Goal: Task Accomplishment & Management: Use online tool/utility

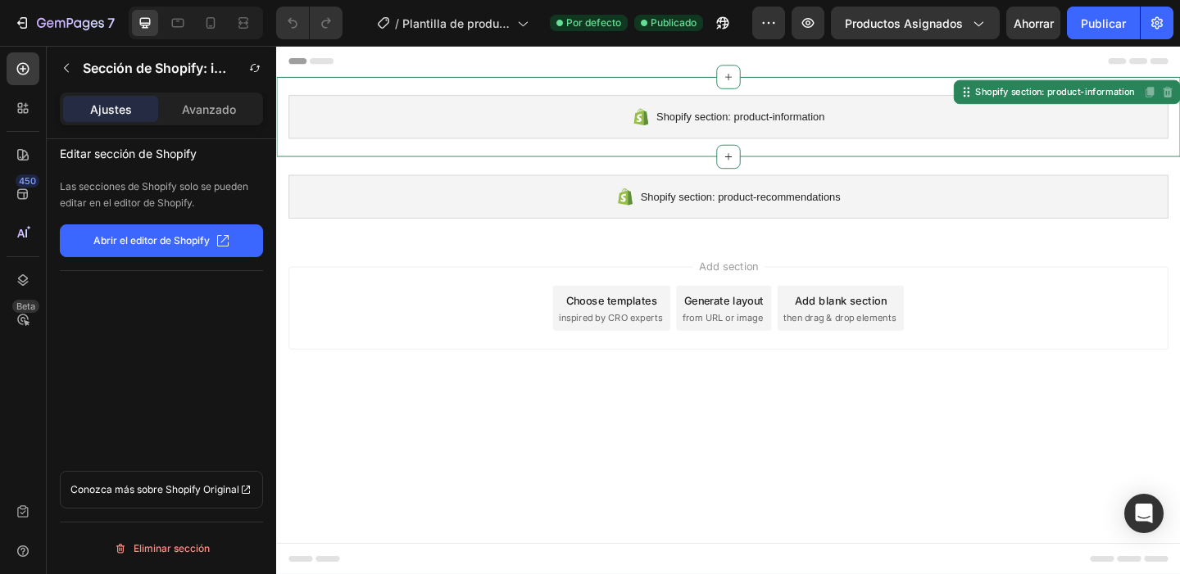
click at [752, 134] on div "Shopify section: product-information" at bounding box center [767, 123] width 957 height 48
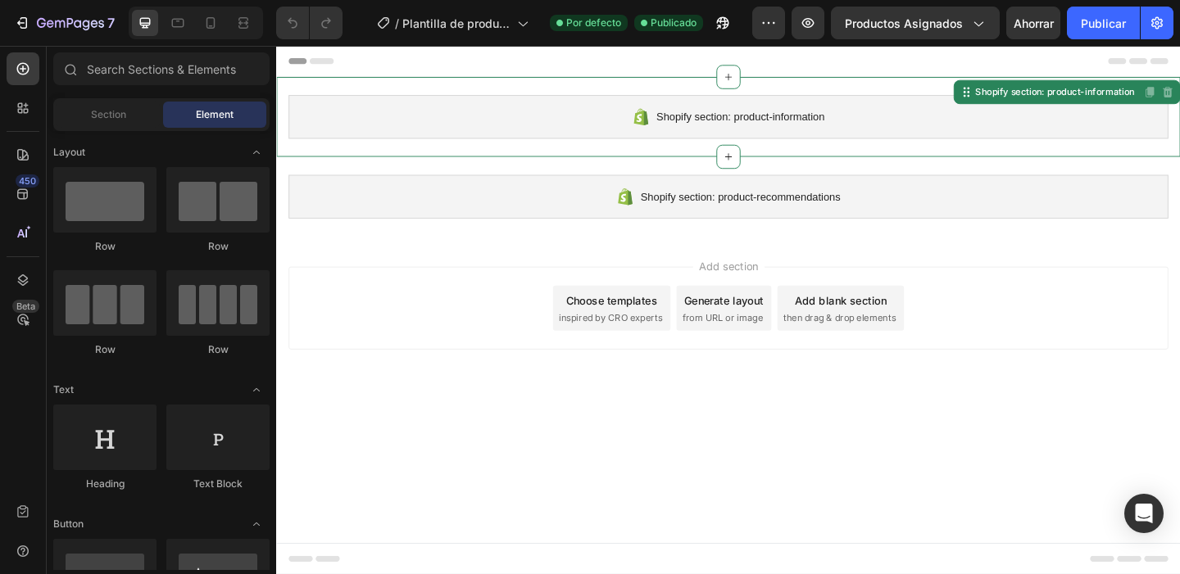
click at [464, 342] on div "Add section Choose templates inspired by CRO experts Generate layout from URL o…" at bounding box center [767, 331] width 957 height 90
click at [759, 168] on div at bounding box center [768, 166] width 26 height 26
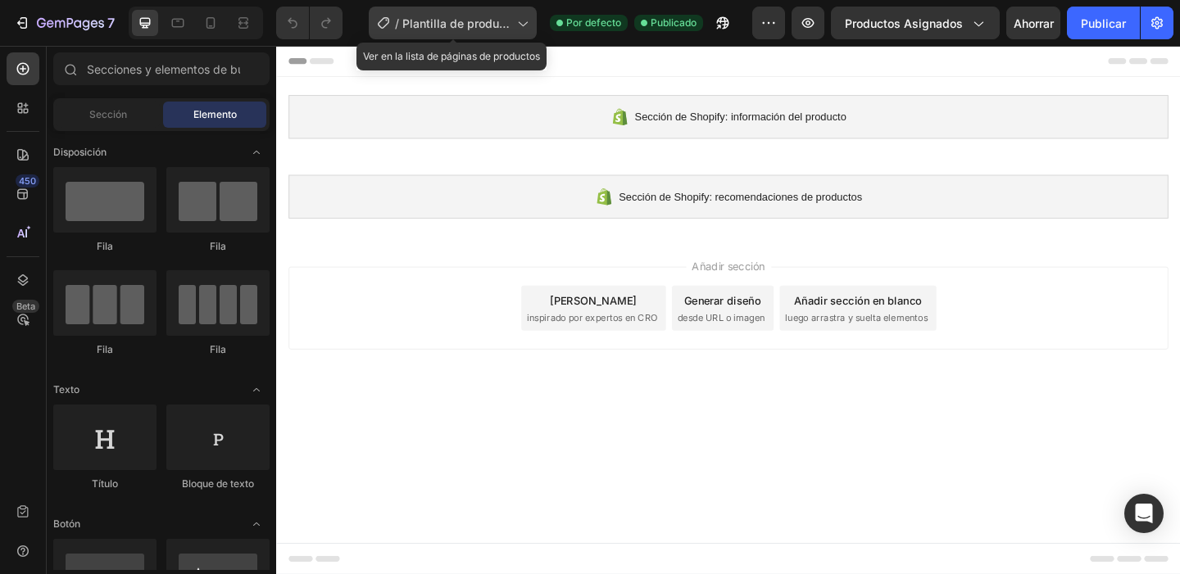
click at [451, 20] on font "Plantilla de producto original de Shopify" at bounding box center [455, 40] width 107 height 48
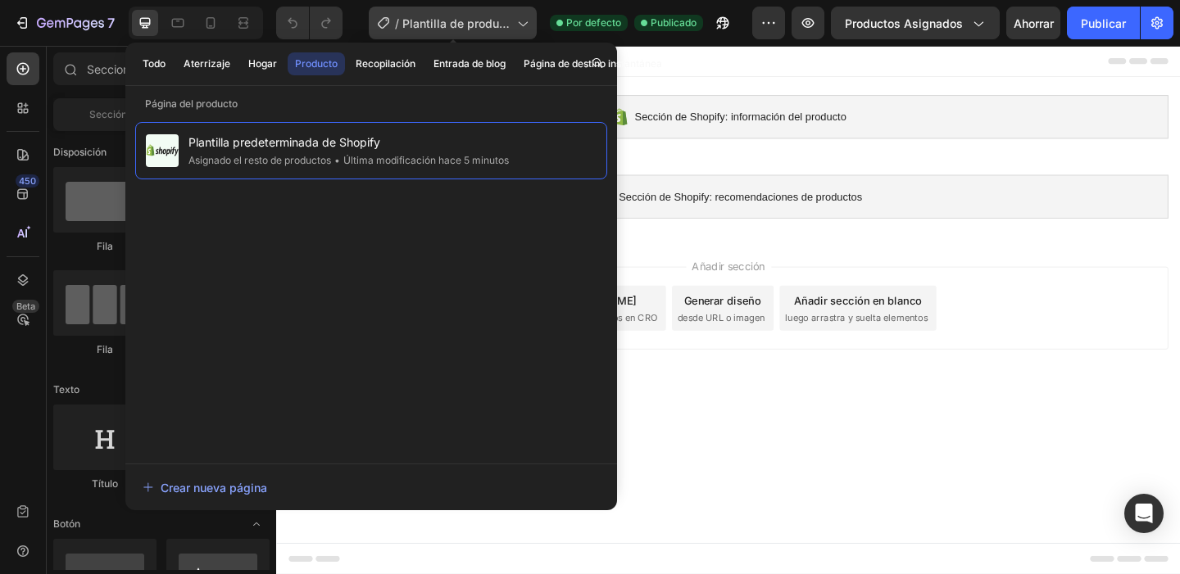
click at [451, 20] on font "Plantilla de producto original de Shopify" at bounding box center [455, 40] width 107 height 48
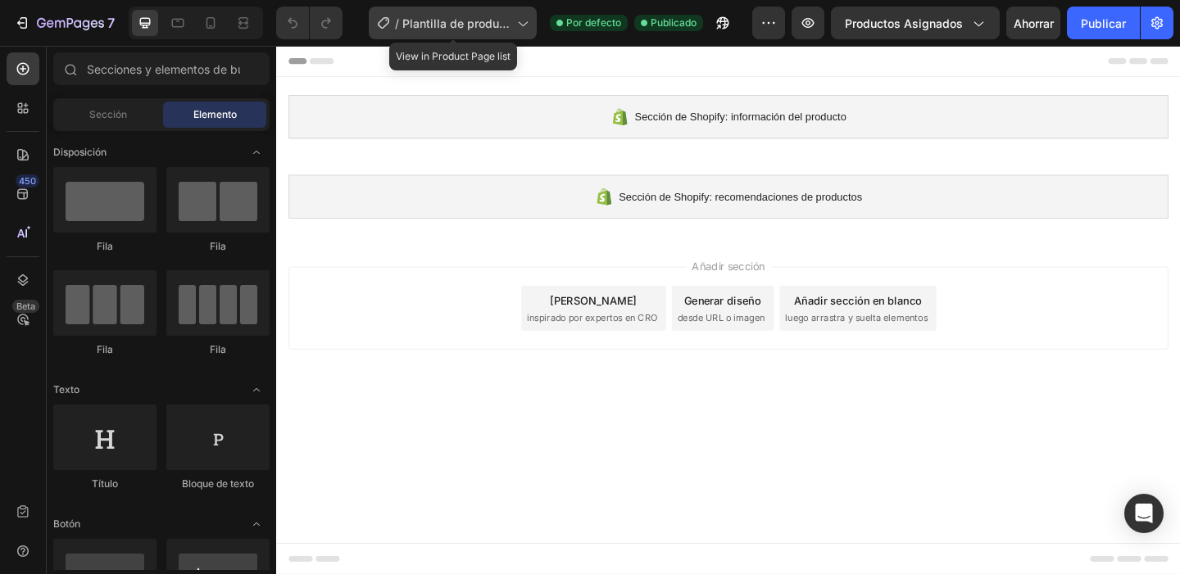
click at [511, 23] on div "/ Plantilla de producto original de Shopify" at bounding box center [453, 23] width 168 height 33
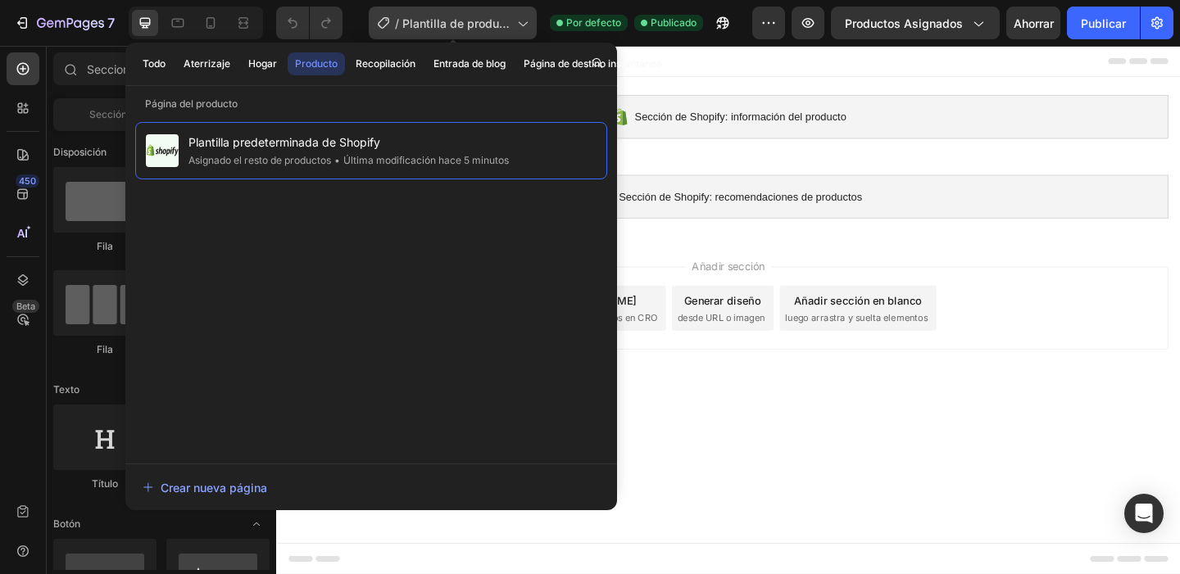
click at [511, 23] on div "/ Plantilla de producto original de Shopify" at bounding box center [453, 23] width 168 height 33
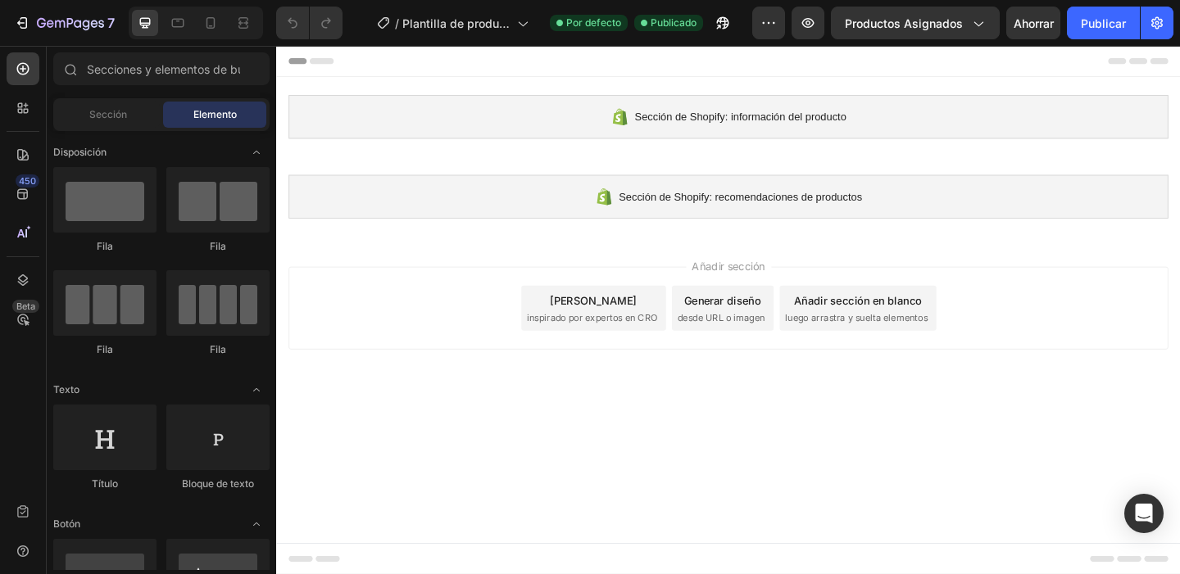
click at [660, 319] on div "Elija plantillas inspirado por expertos en CRO" at bounding box center [620, 330] width 157 height 49
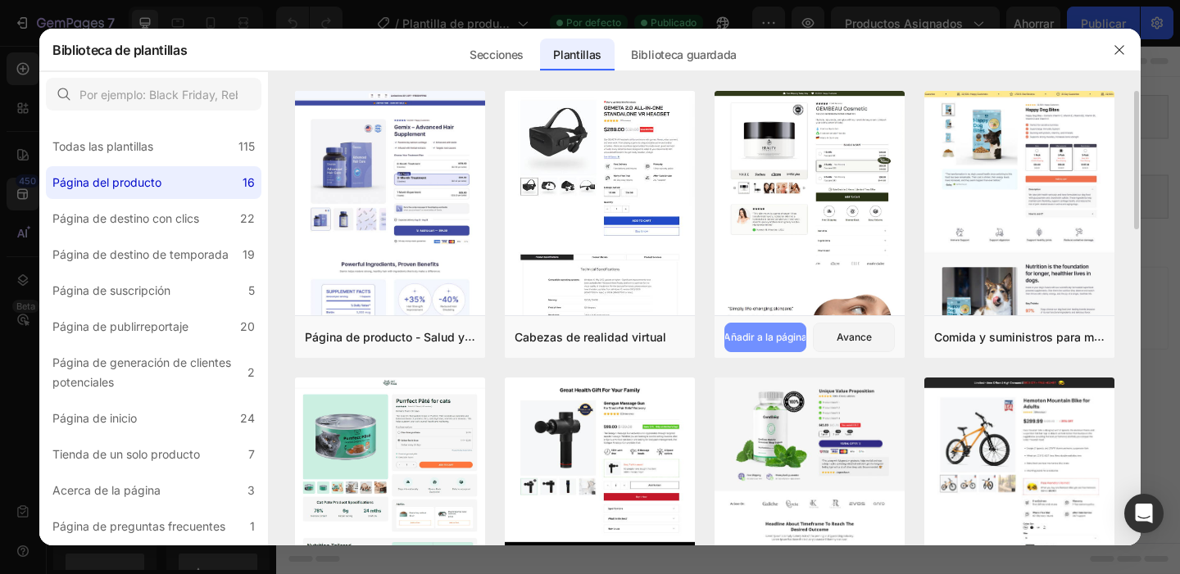
click at [785, 339] on font "Añadir a la página" at bounding box center [766, 337] width 84 height 12
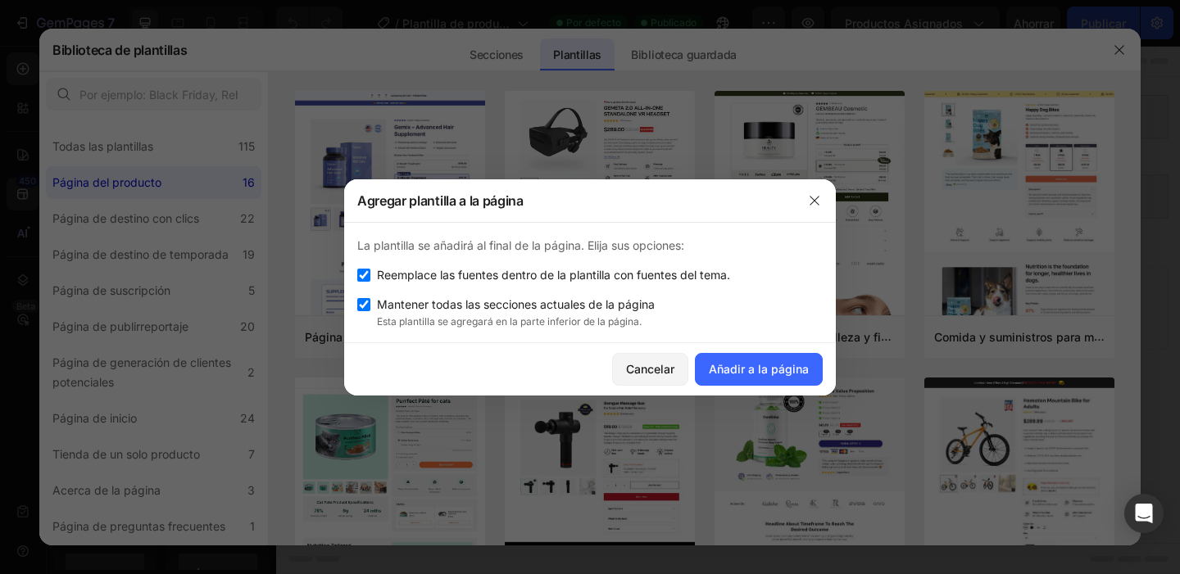
click at [411, 272] on font "Reemplace las fuentes dentro de la plantilla con fuentes del tema." at bounding box center [553, 275] width 353 height 14
checkbox input "false"
click at [714, 363] on font "Añadir a la página" at bounding box center [759, 369] width 100 height 14
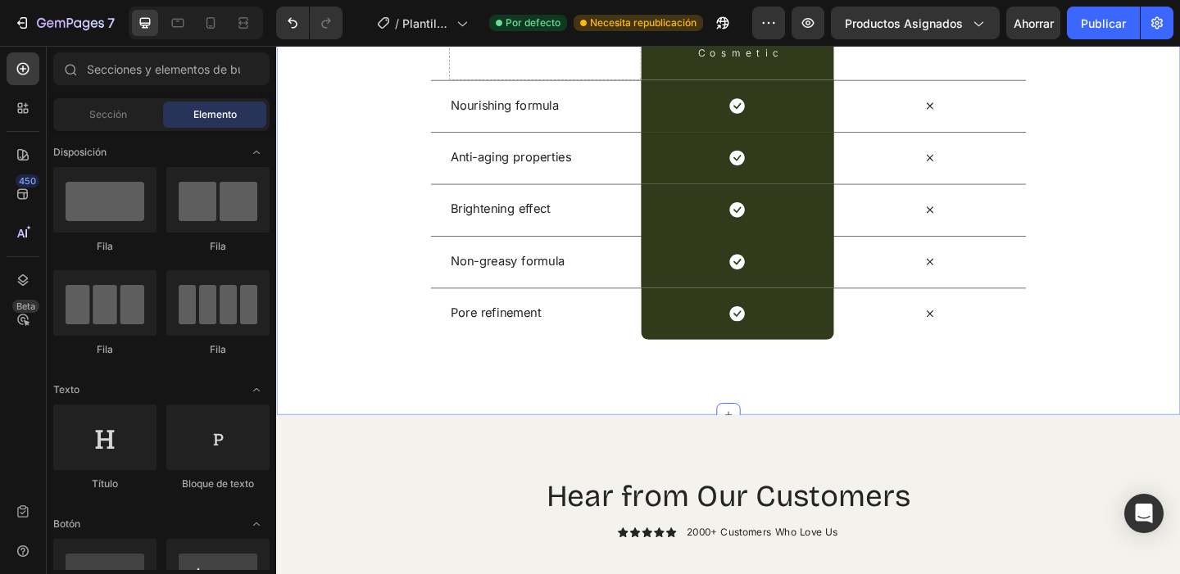
scroll to position [4026, 0]
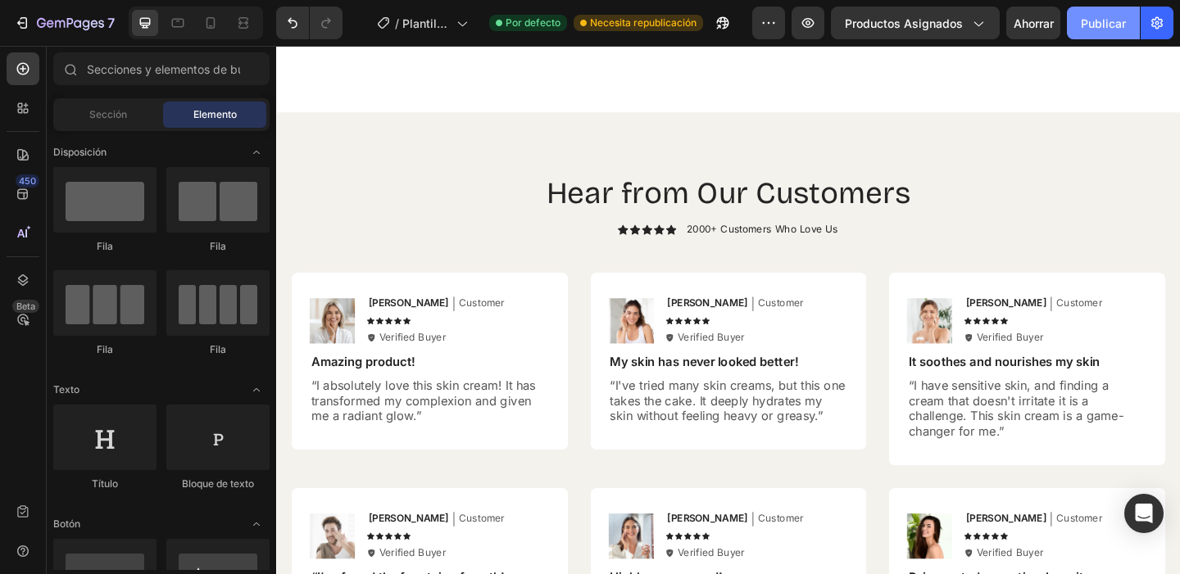
click at [1077, 30] on button "Publicar" at bounding box center [1103, 23] width 73 height 33
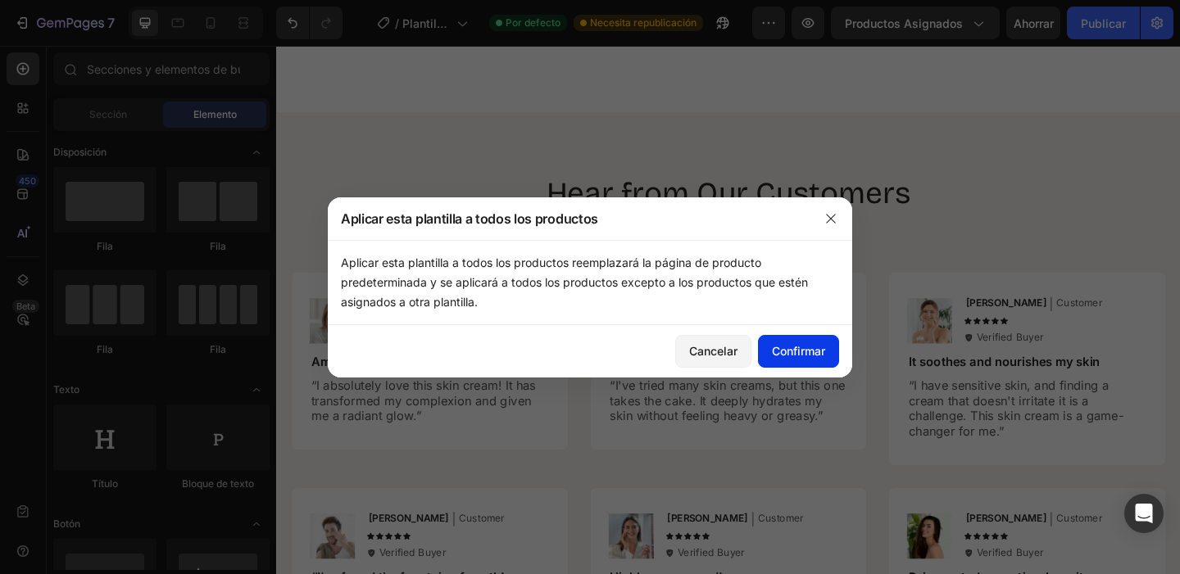
click at [781, 338] on button "Confirmar" at bounding box center [798, 351] width 81 height 33
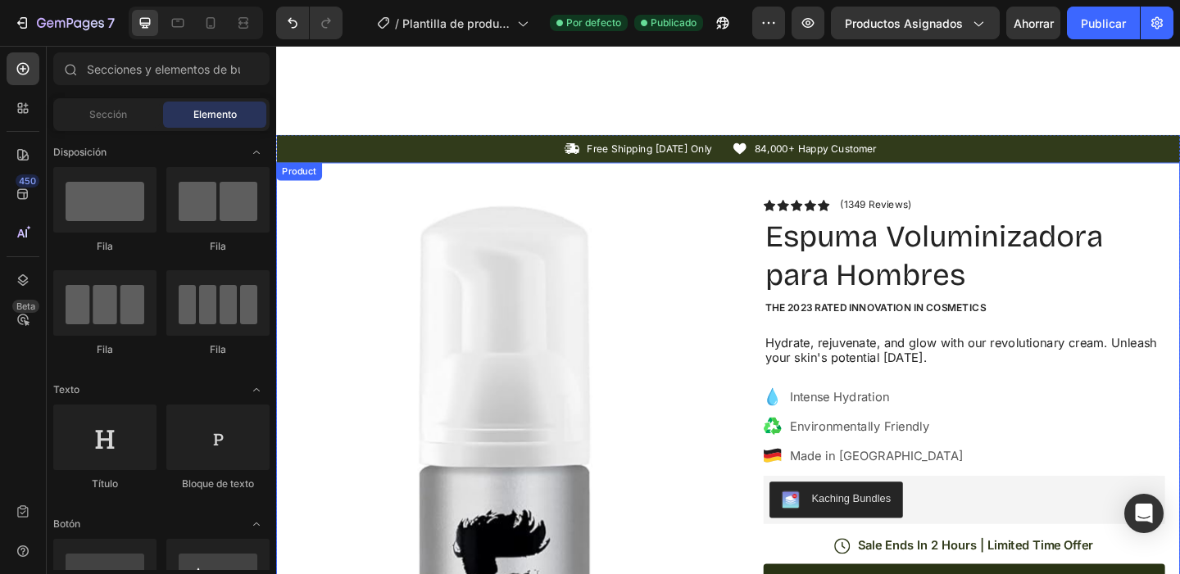
scroll to position [0, 0]
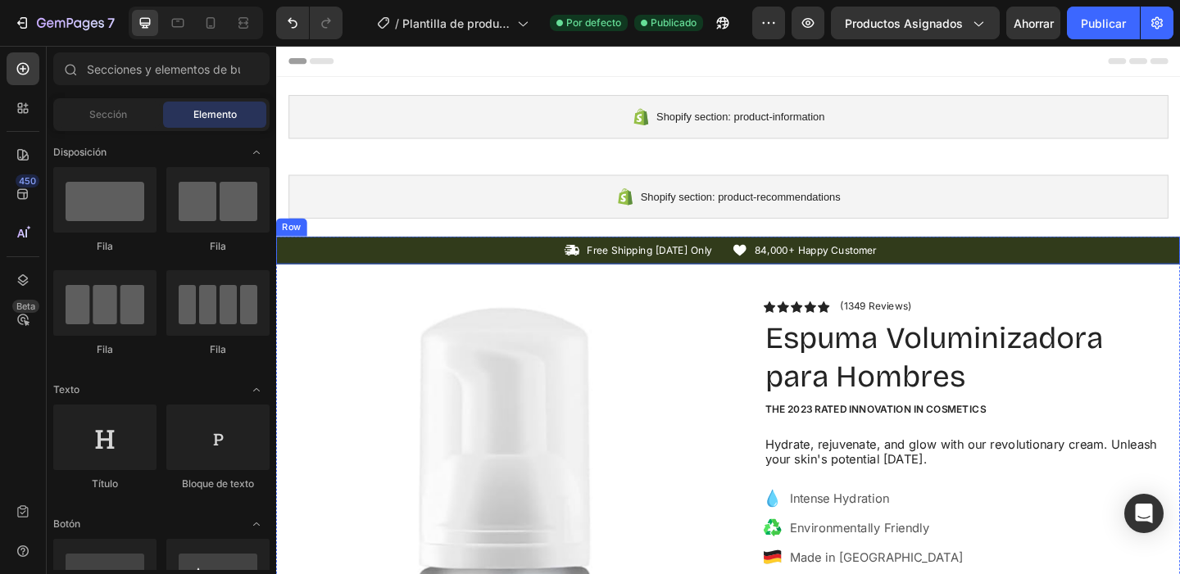
click at [501, 255] on div "Icon Free Shipping [DATE] Only Text Block Row Icon 84,000+ Happy Customer Text …" at bounding box center [767, 268] width 983 height 30
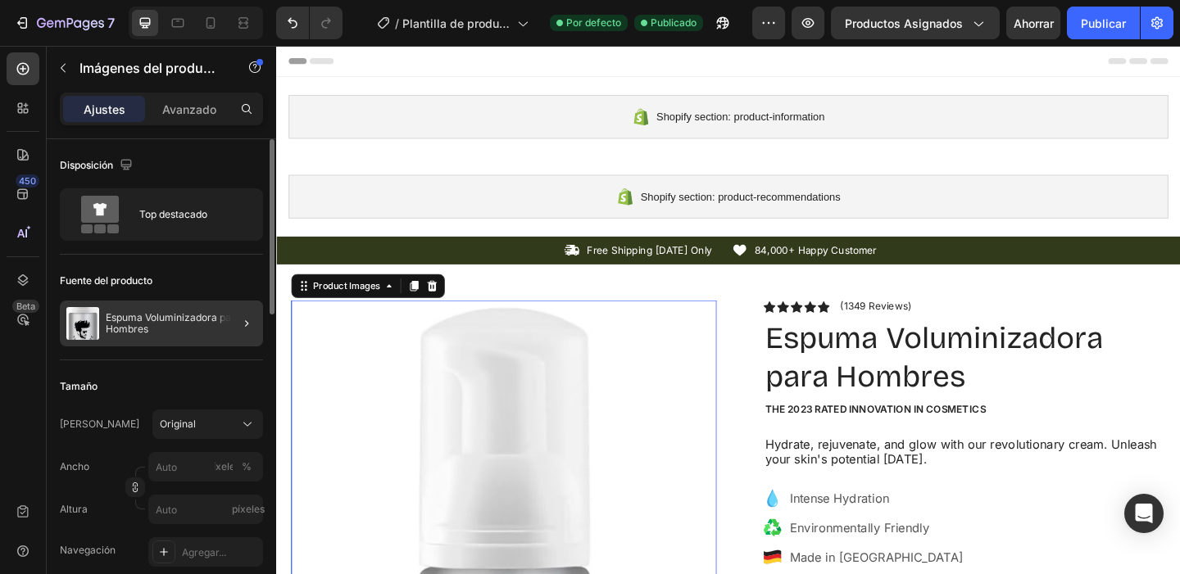
click at [221, 343] on div at bounding box center [240, 324] width 46 height 46
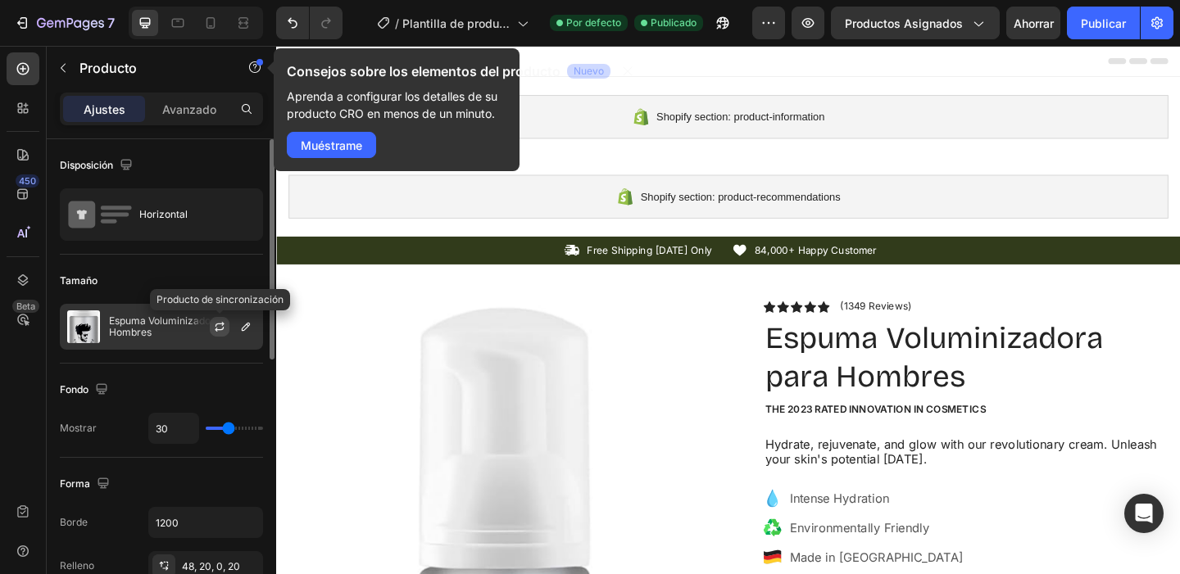
click at [213, 333] on button "button" at bounding box center [220, 327] width 20 height 20
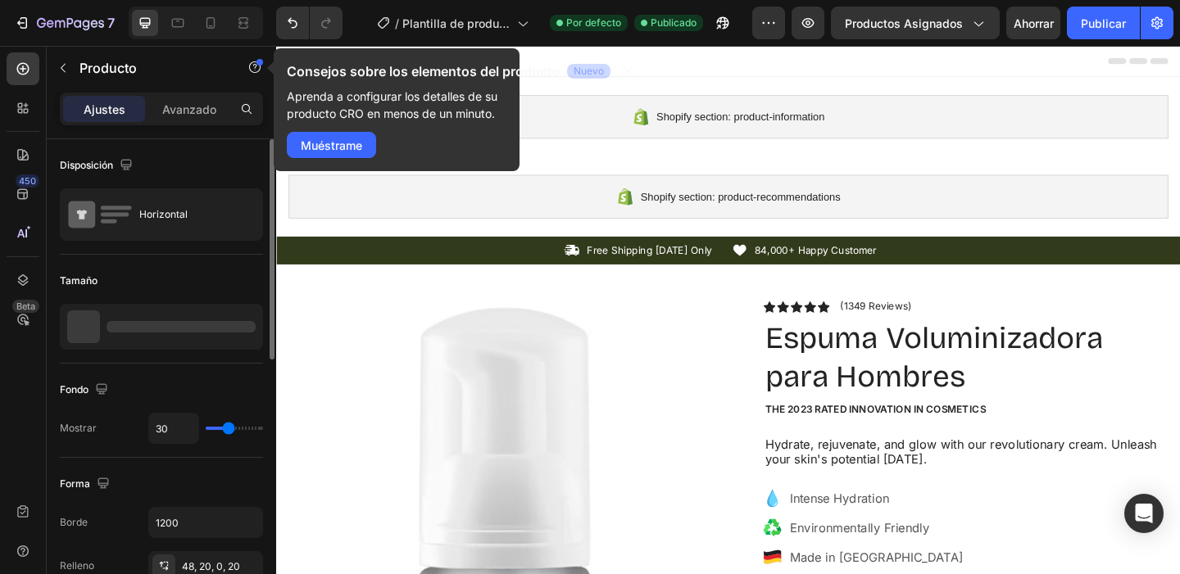
click at [154, 329] on div at bounding box center [181, 326] width 149 height 11
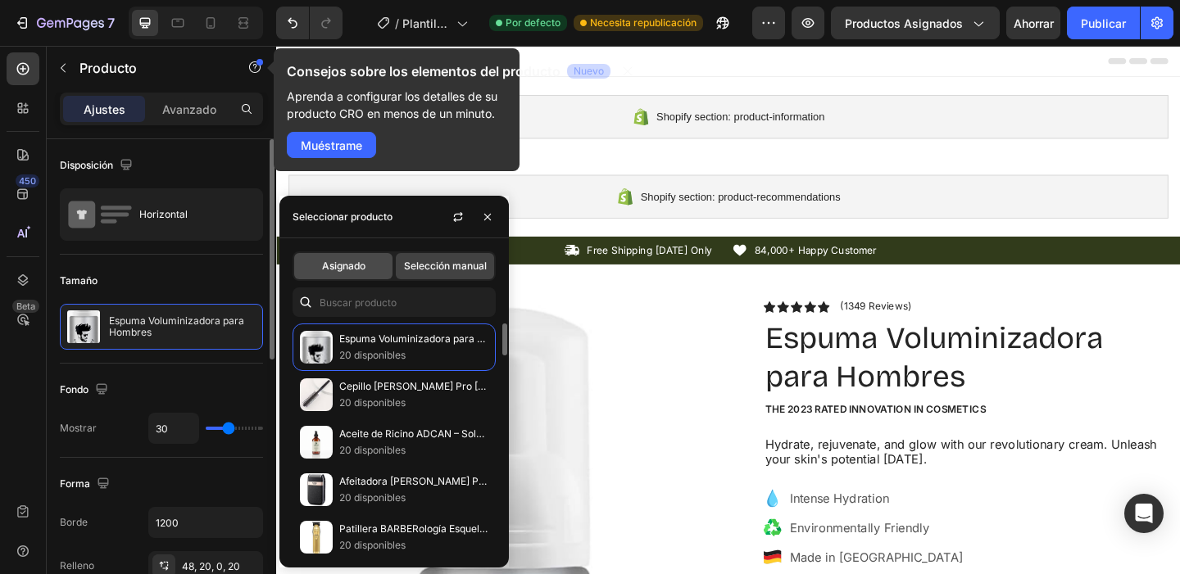
click at [353, 270] on font "Asignado" at bounding box center [343, 266] width 43 height 12
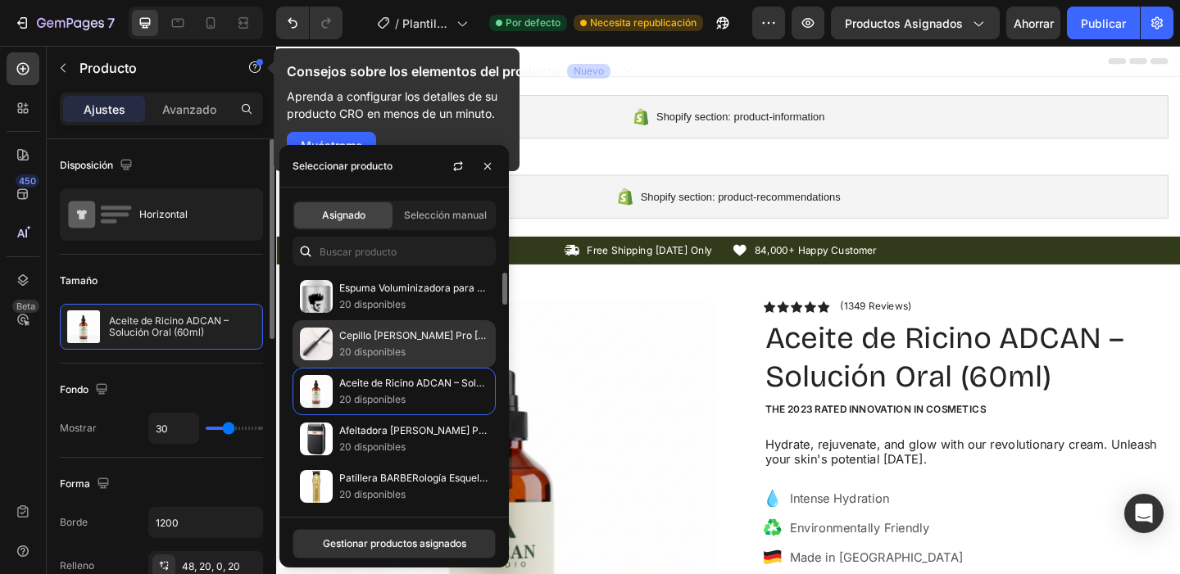
click at [403, 351] on font "20 disponibles" at bounding box center [372, 352] width 66 height 12
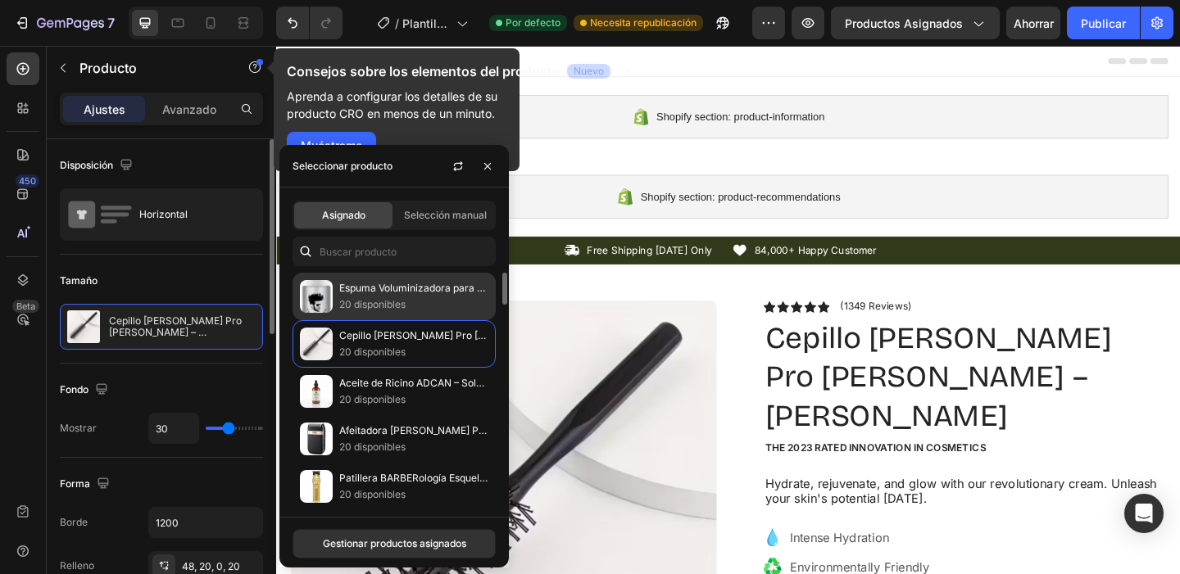
click at [405, 302] on font "20 disponibles" at bounding box center [372, 304] width 66 height 12
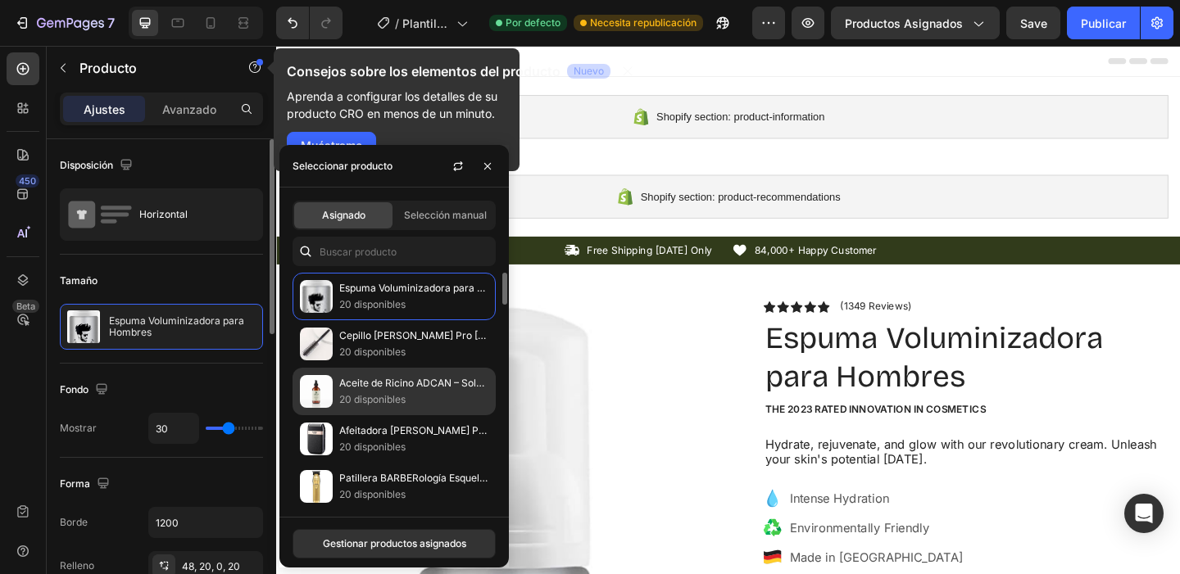
click at [408, 409] on div "Aceite de Ricino ADCAN – Solución Oral (60ml) 20 disponibles" at bounding box center [394, 392] width 203 height 48
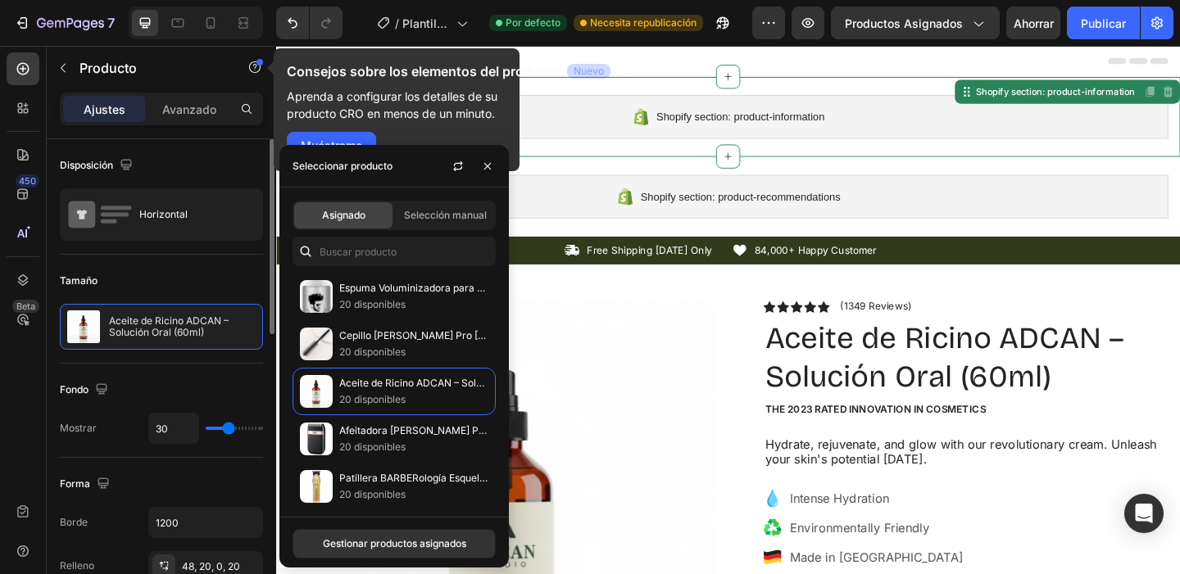
click at [923, 150] on div "Shopify section: product-information Shopify section: product-information Disab…" at bounding box center [767, 122] width 983 height 87
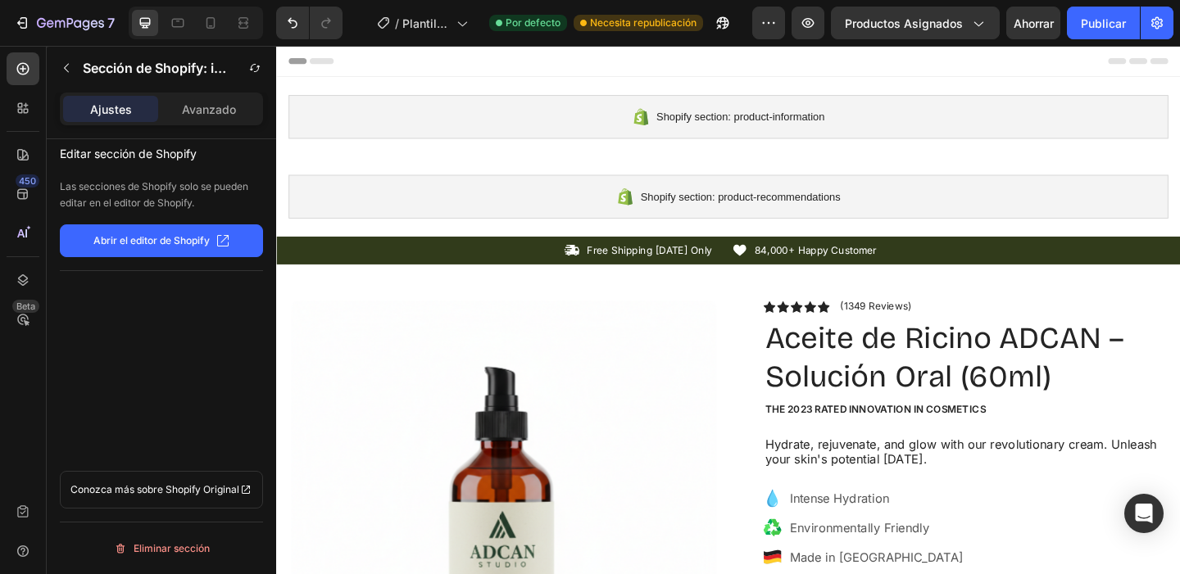
click at [171, 250] on button "Abrir el editor de Shopify" at bounding box center [161, 241] width 203 height 33
click at [67, 72] on icon "button" at bounding box center [66, 67] width 13 height 13
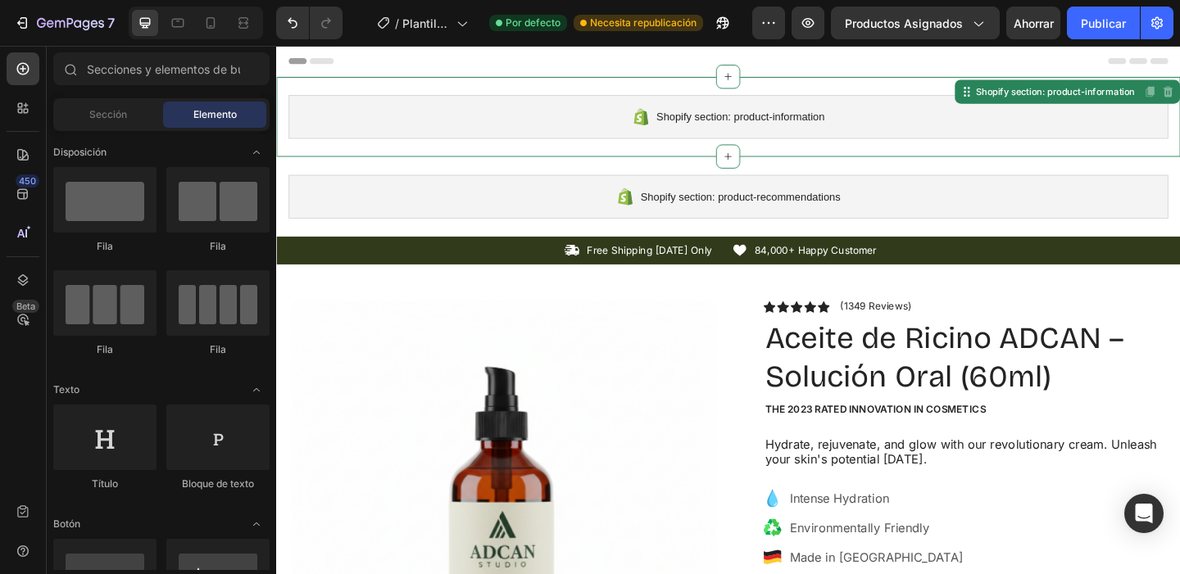
click at [531, 128] on div "Shopify section: product-information" at bounding box center [767, 123] width 957 height 48
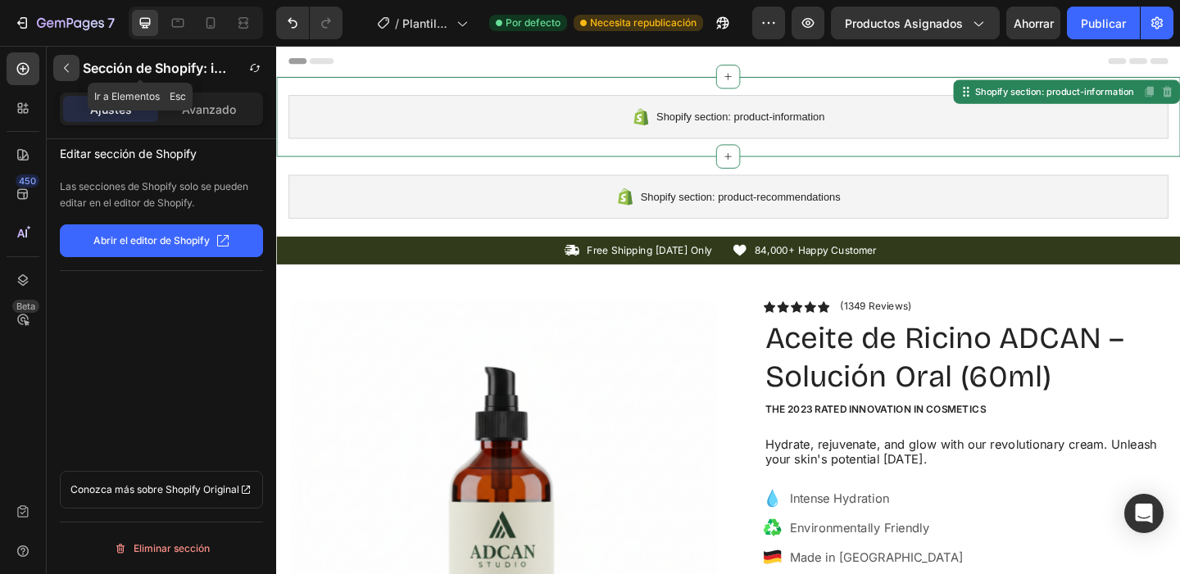
click at [60, 74] on icon "button" at bounding box center [66, 67] width 13 height 13
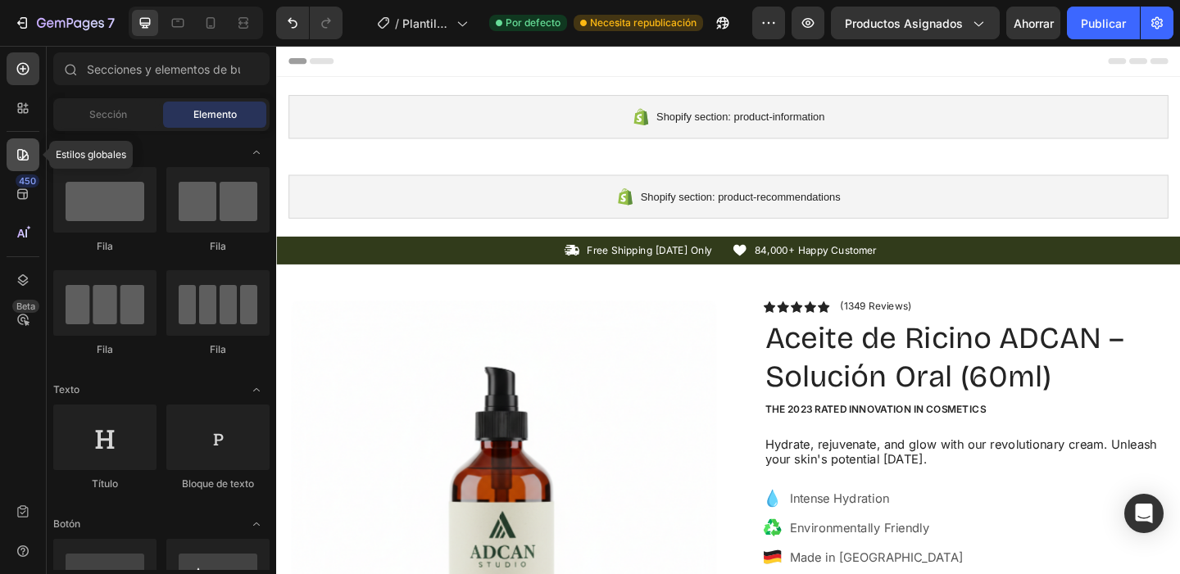
click at [13, 151] on div at bounding box center [23, 154] width 33 height 33
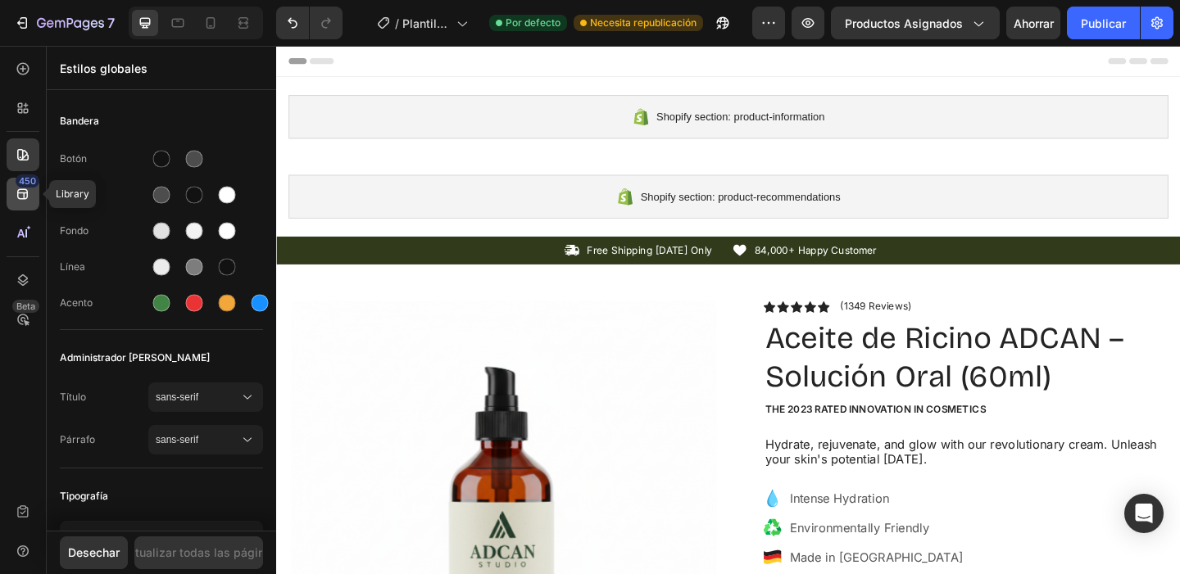
click at [26, 185] on font "450" at bounding box center [27, 180] width 17 height 11
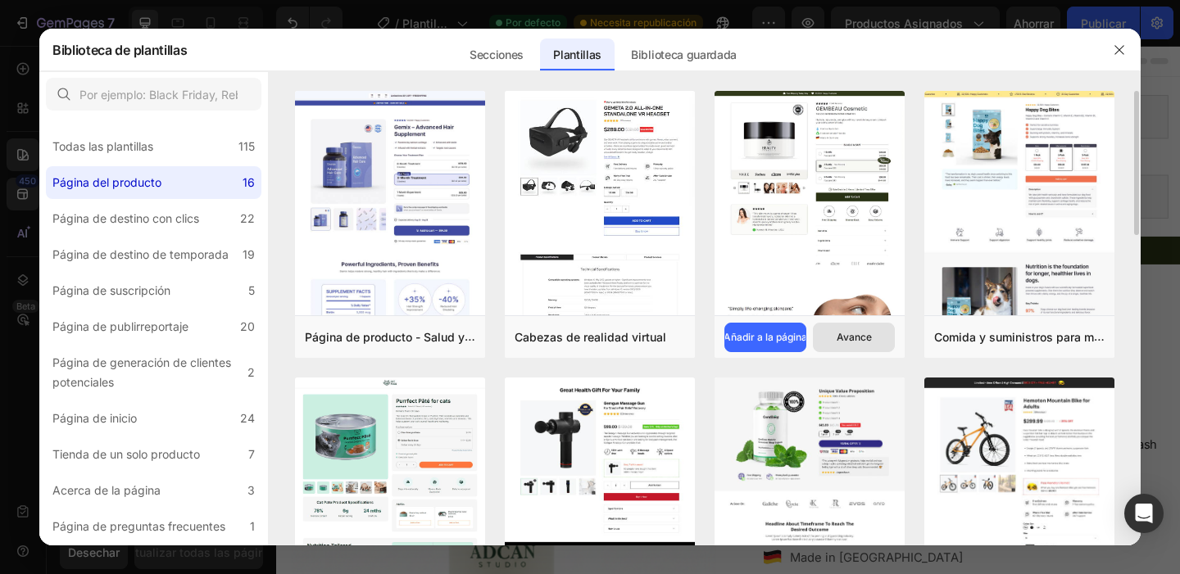
click at [845, 345] on button "Avance" at bounding box center [854, 337] width 82 height 29
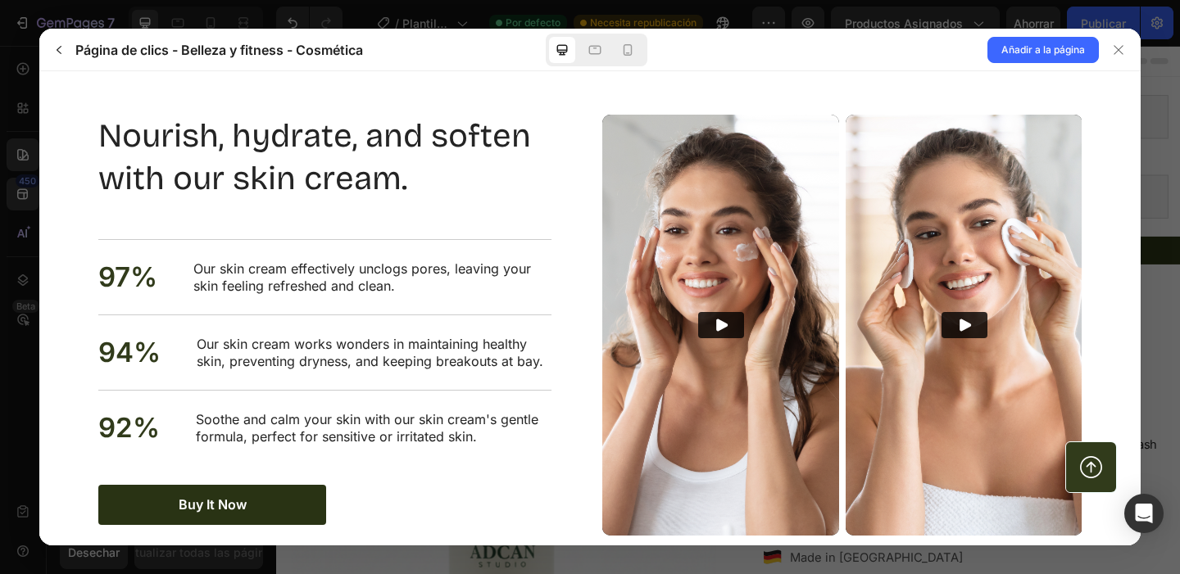
scroll to position [2769, 0]
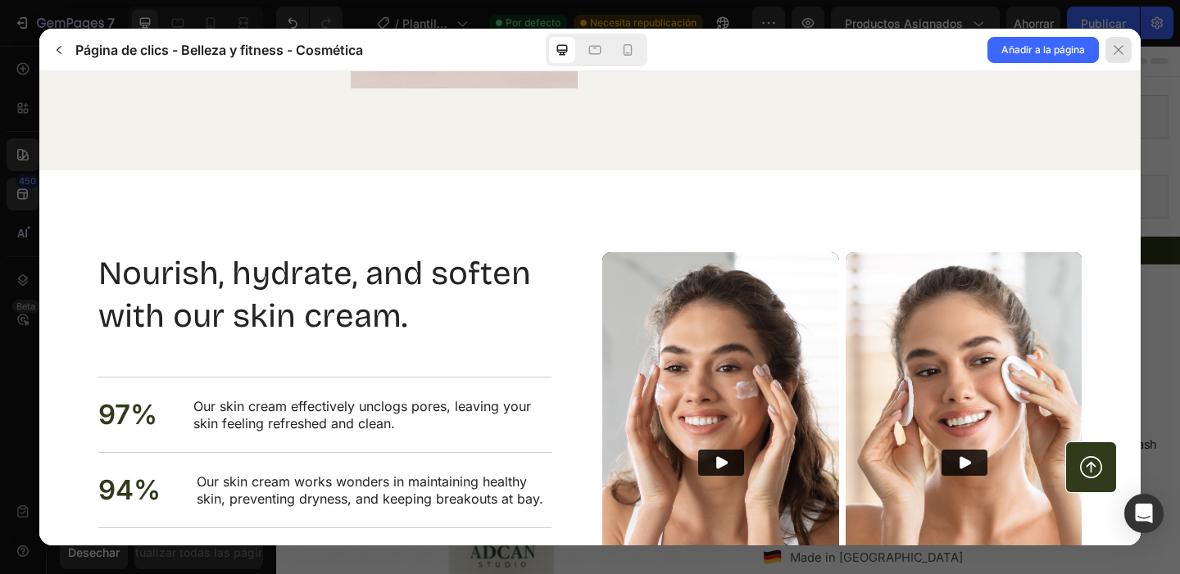
click at [1116, 54] on icon at bounding box center [1118, 49] width 13 height 13
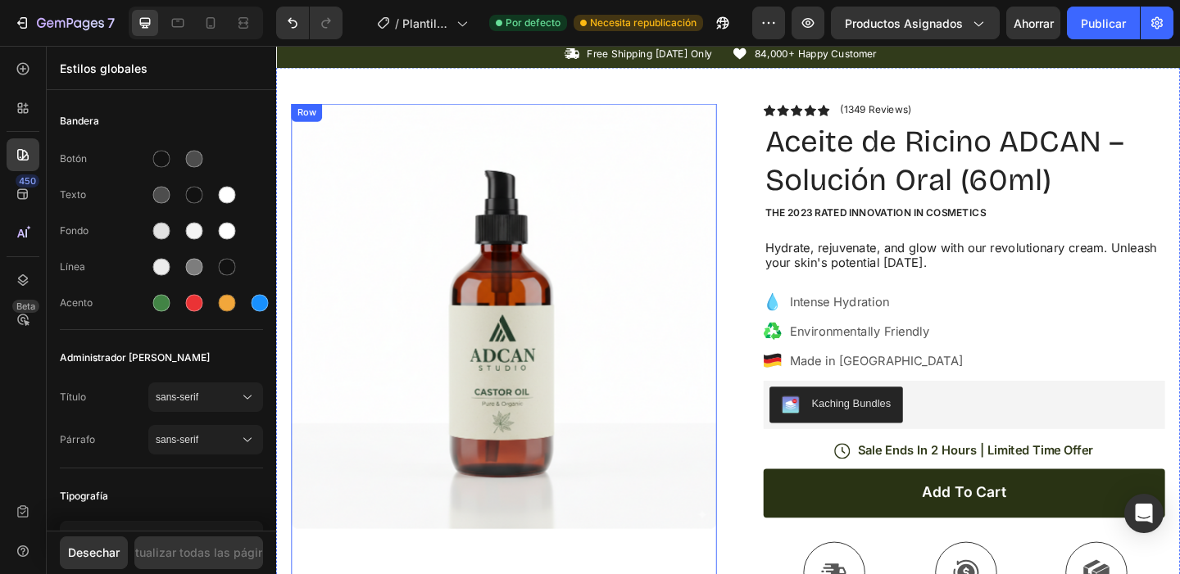
scroll to position [0, 0]
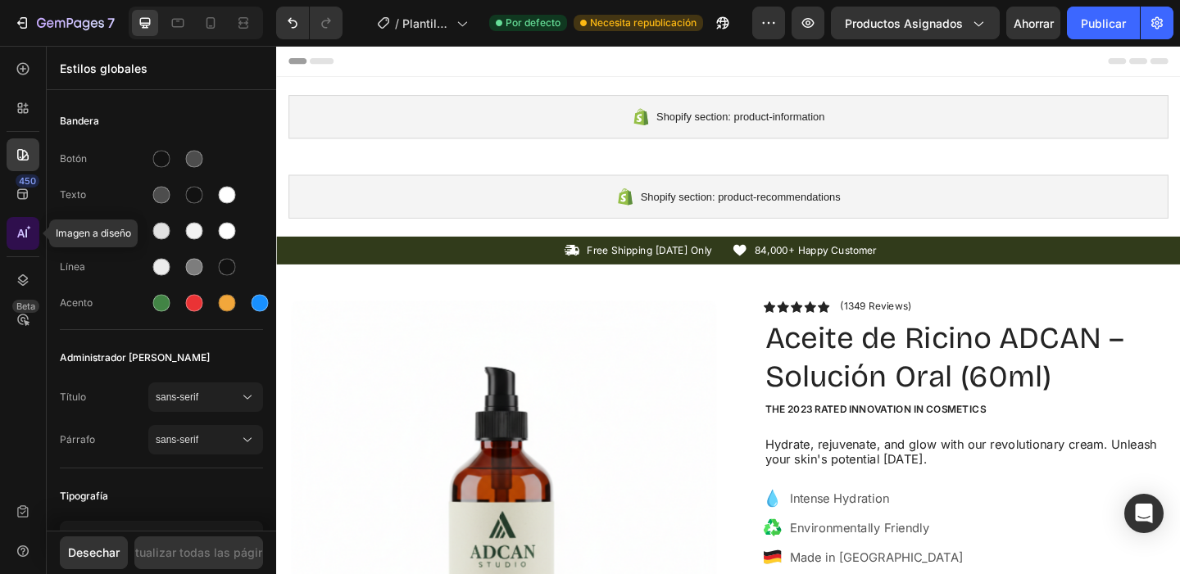
click at [25, 238] on icon at bounding box center [23, 233] width 16 height 16
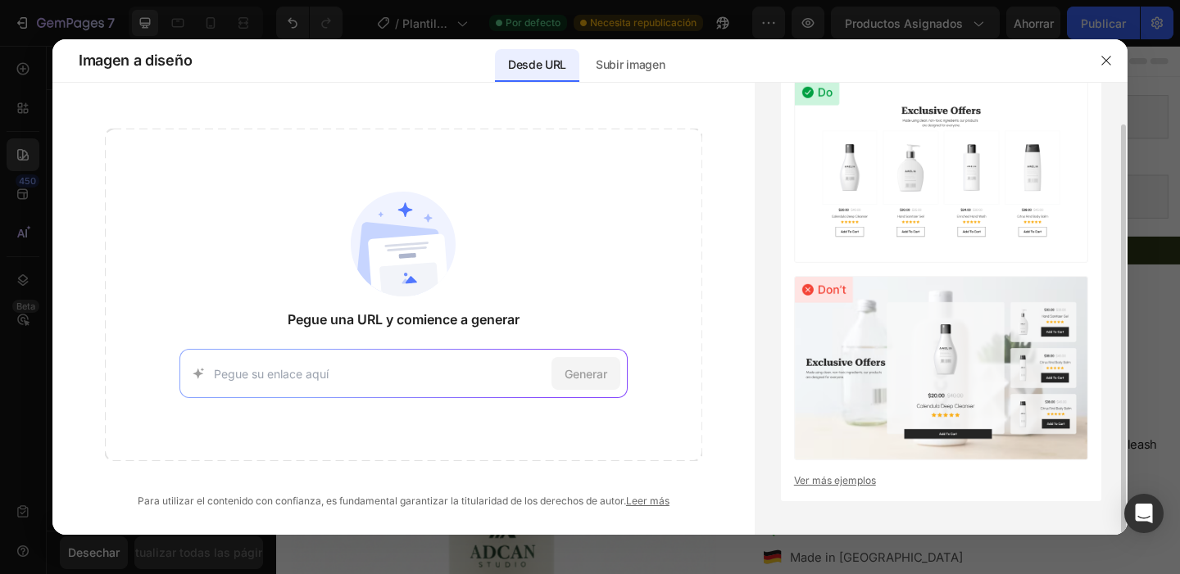
scroll to position [34, 0]
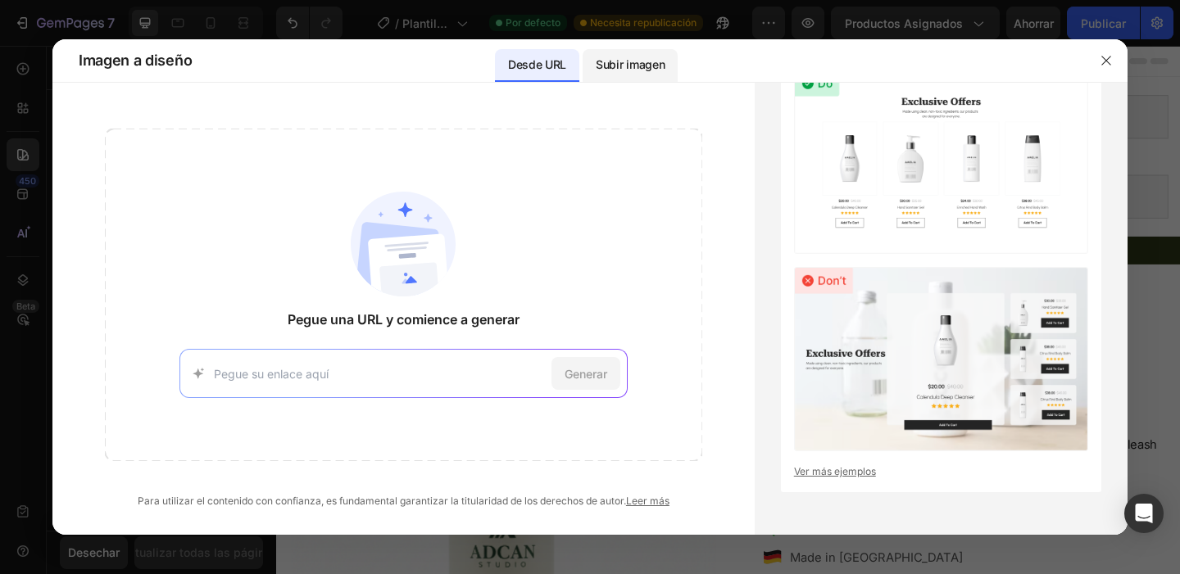
click at [626, 63] on font "Subir imagen" at bounding box center [630, 64] width 69 height 14
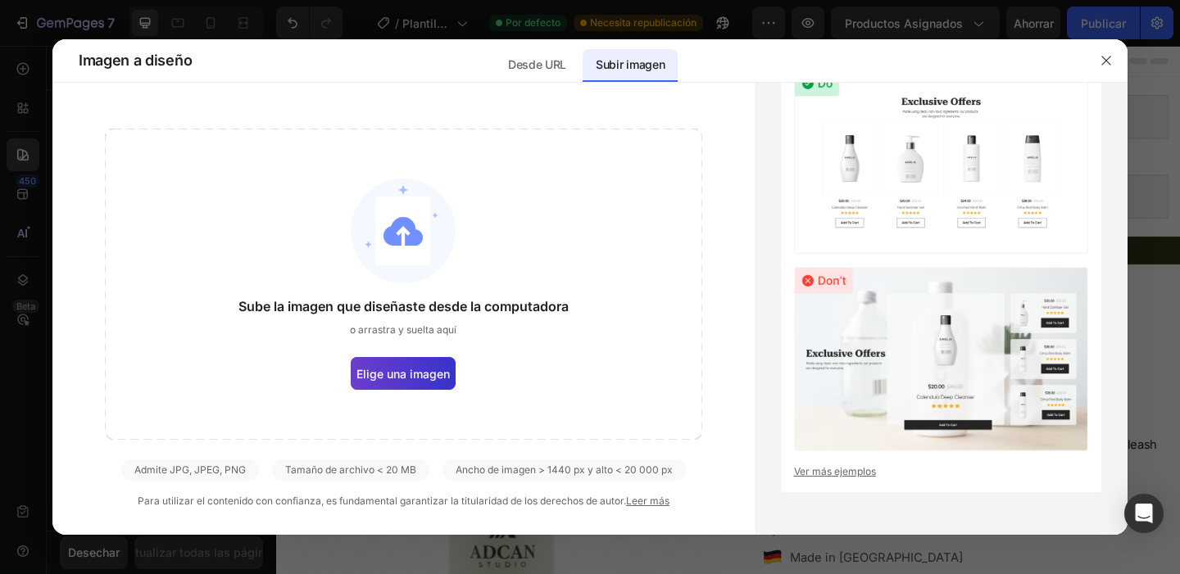
click at [414, 372] on font "Elige una imagen" at bounding box center [402, 374] width 93 height 14
click at [0, 0] on input "Elige una imagen" at bounding box center [0, 0] width 0 height 0
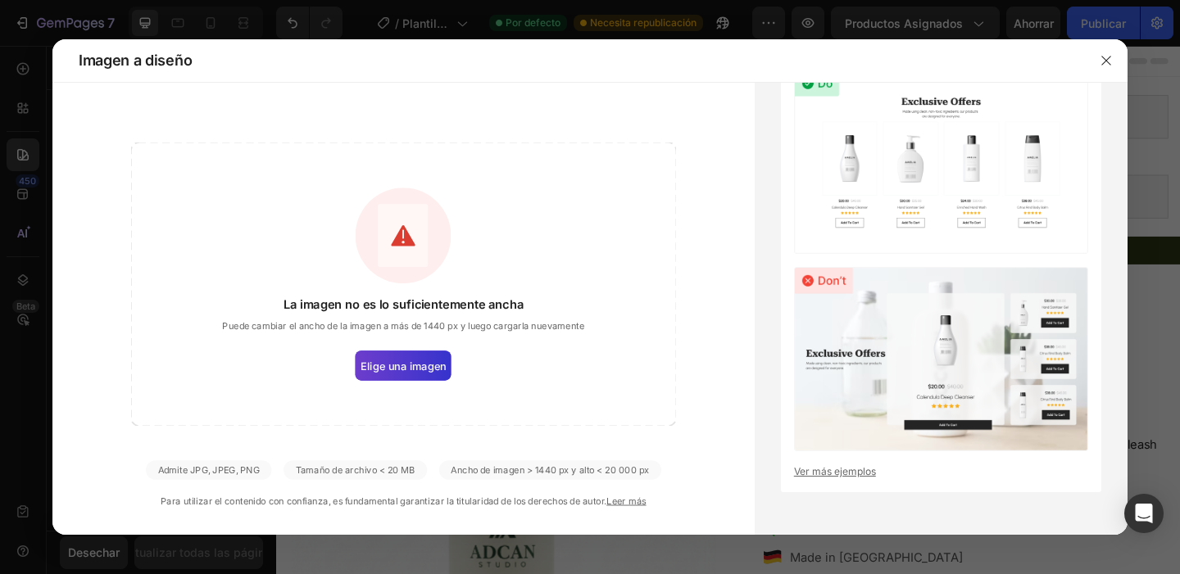
click at [392, 367] on font "Elige una imagen" at bounding box center [403, 366] width 85 height 13
click at [0, 0] on input "Elige una imagen" at bounding box center [0, 0] width 0 height 0
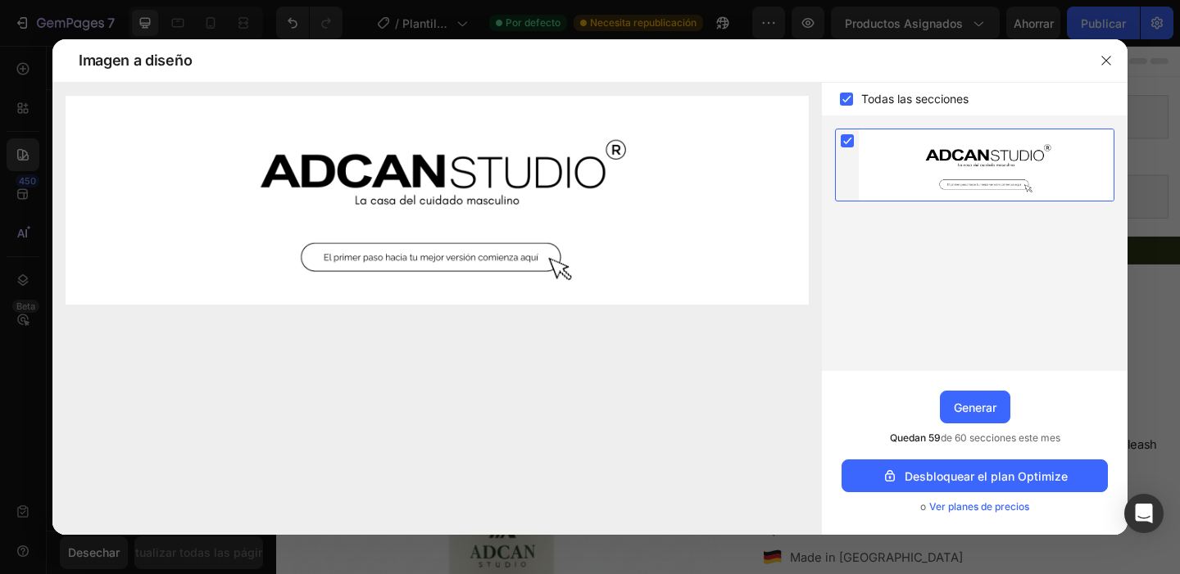
click at [965, 510] on font "Ver planes de precios" at bounding box center [979, 507] width 100 height 12
click at [1105, 68] on button "button" at bounding box center [1106, 61] width 26 height 26
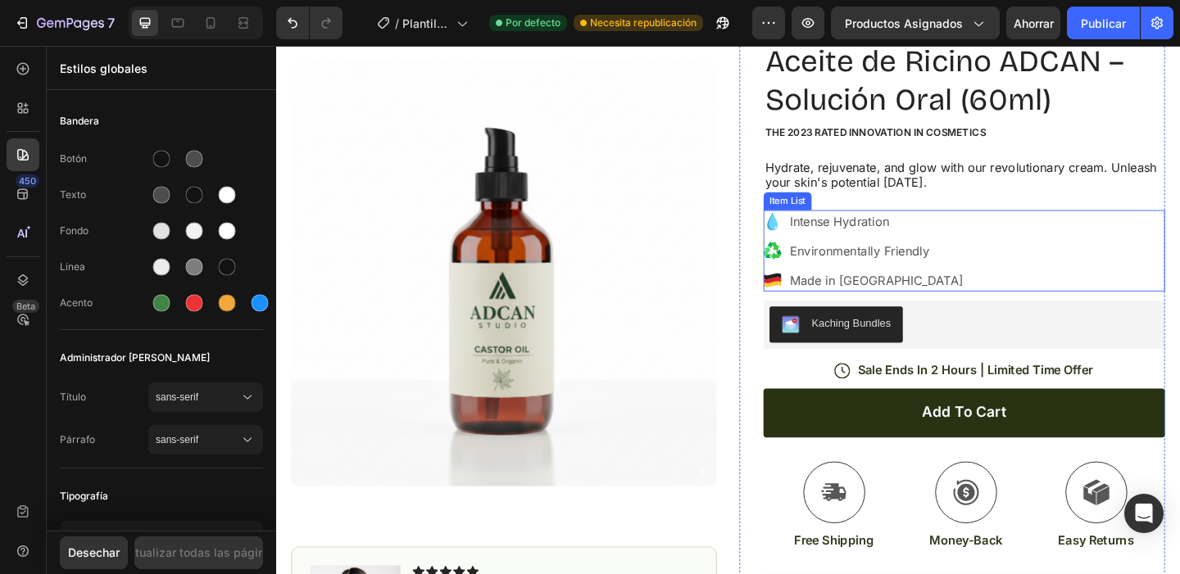
scroll to position [0, 0]
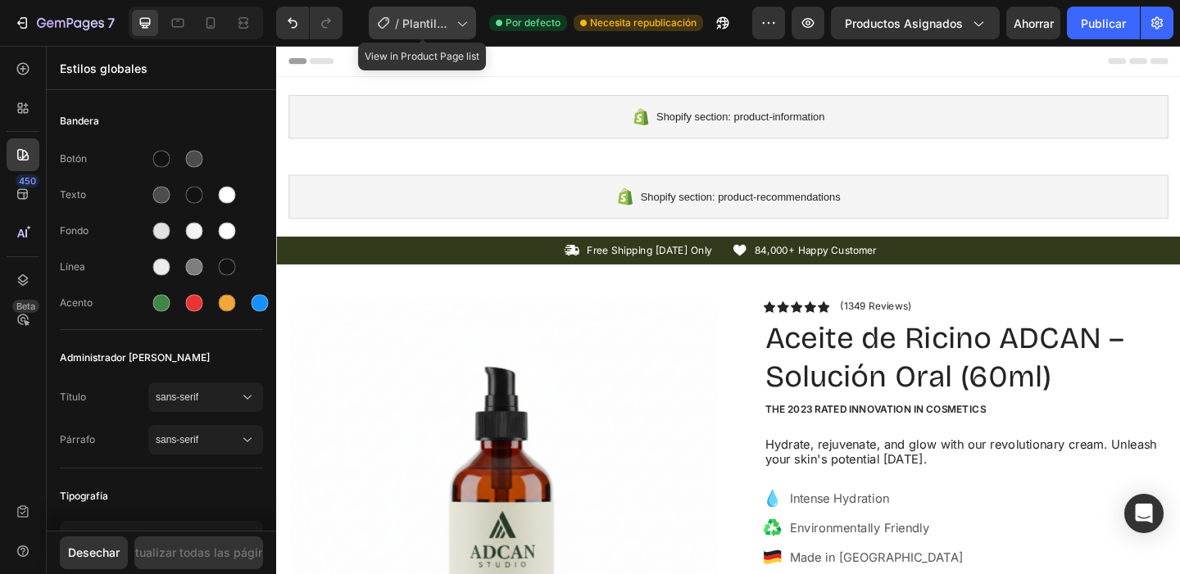
click at [415, 27] on font "Plantilla de producto original de Shopify" at bounding box center [426, 57] width 48 height 83
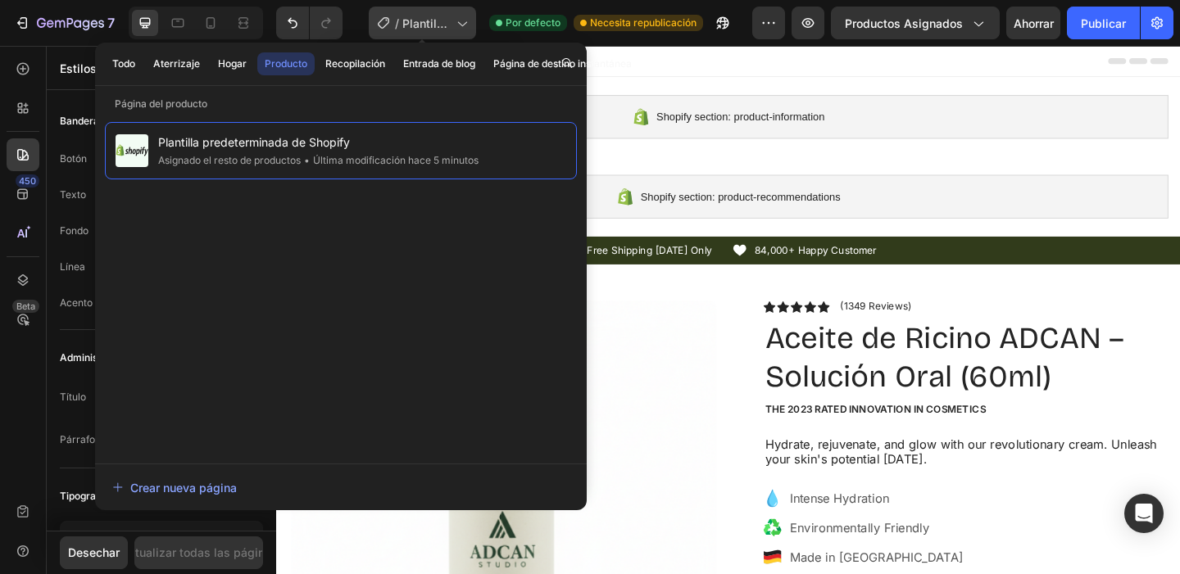
click at [415, 27] on font "Plantilla de producto original de Shopify" at bounding box center [426, 57] width 48 height 83
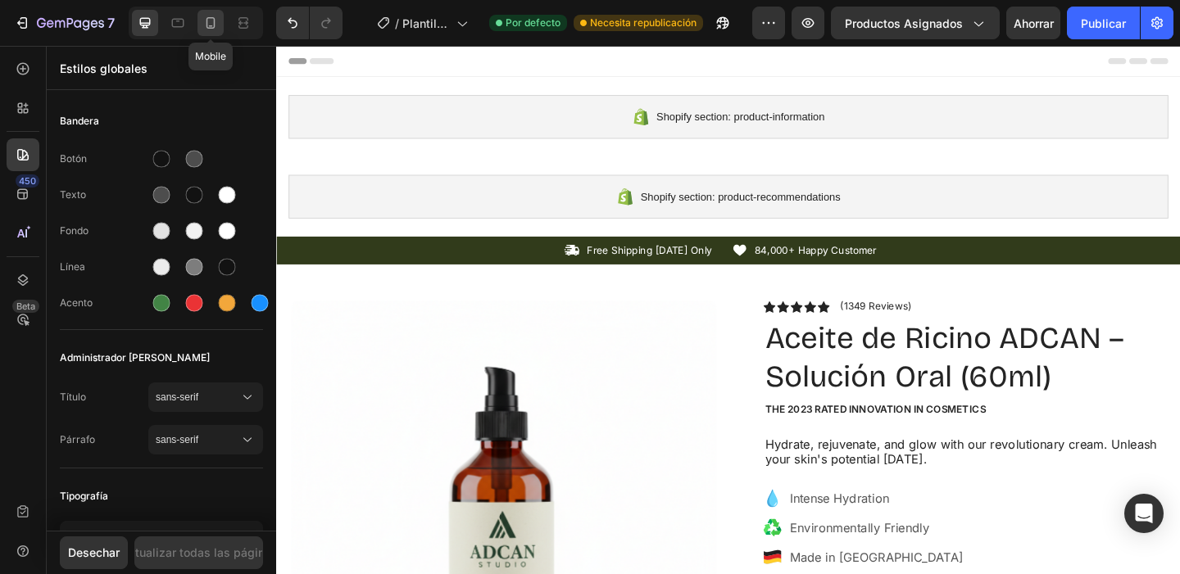
click at [208, 24] on icon at bounding box center [210, 23] width 16 height 16
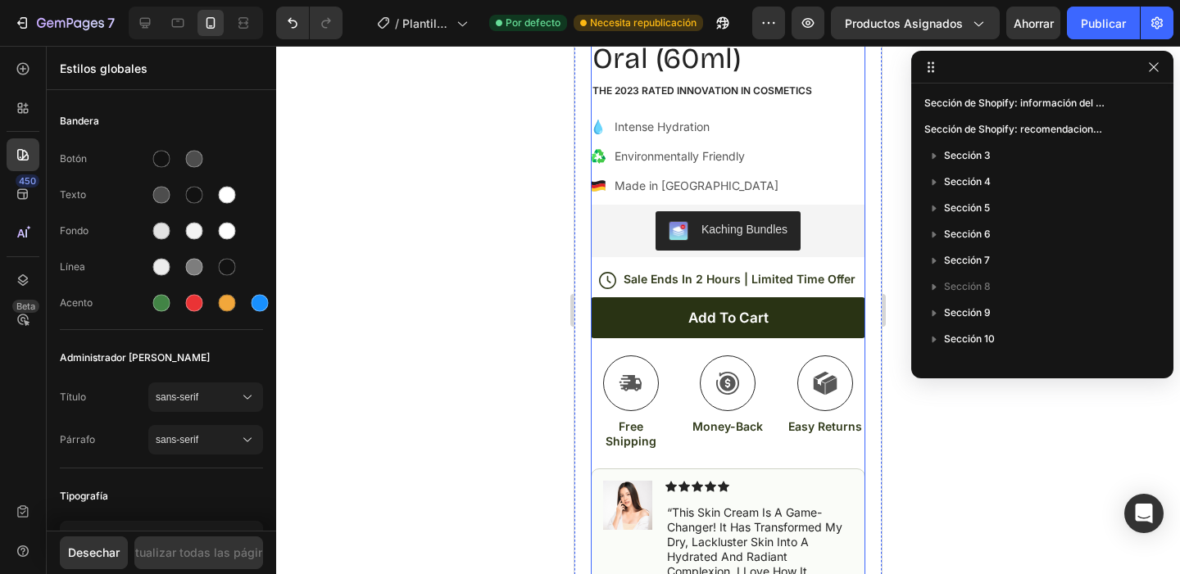
scroll to position [742, 0]
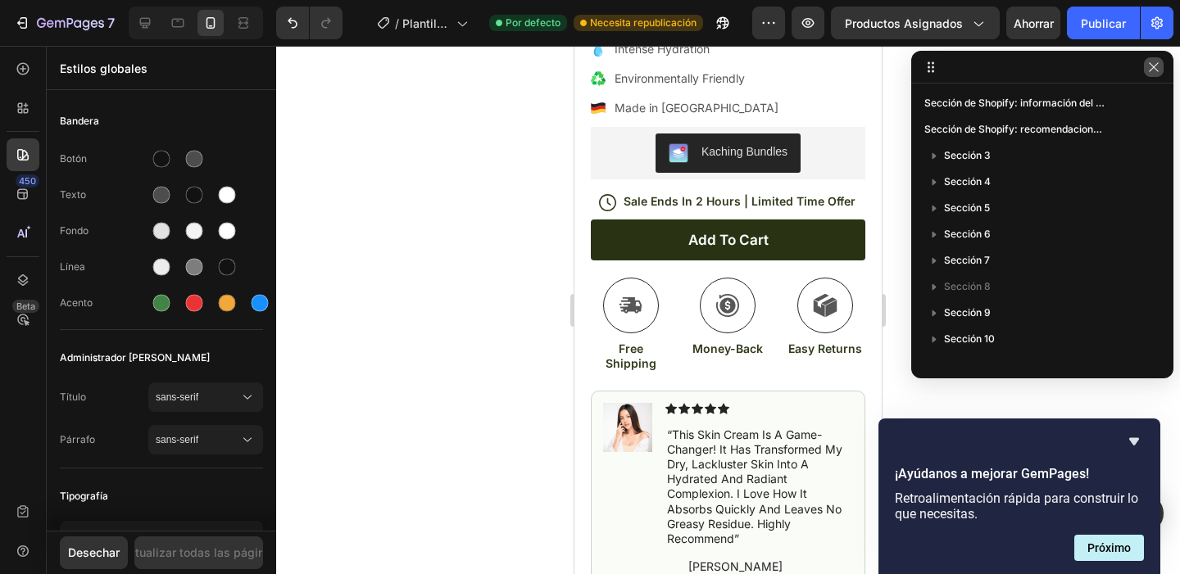
click at [1148, 68] on icon "button" at bounding box center [1153, 67] width 13 height 13
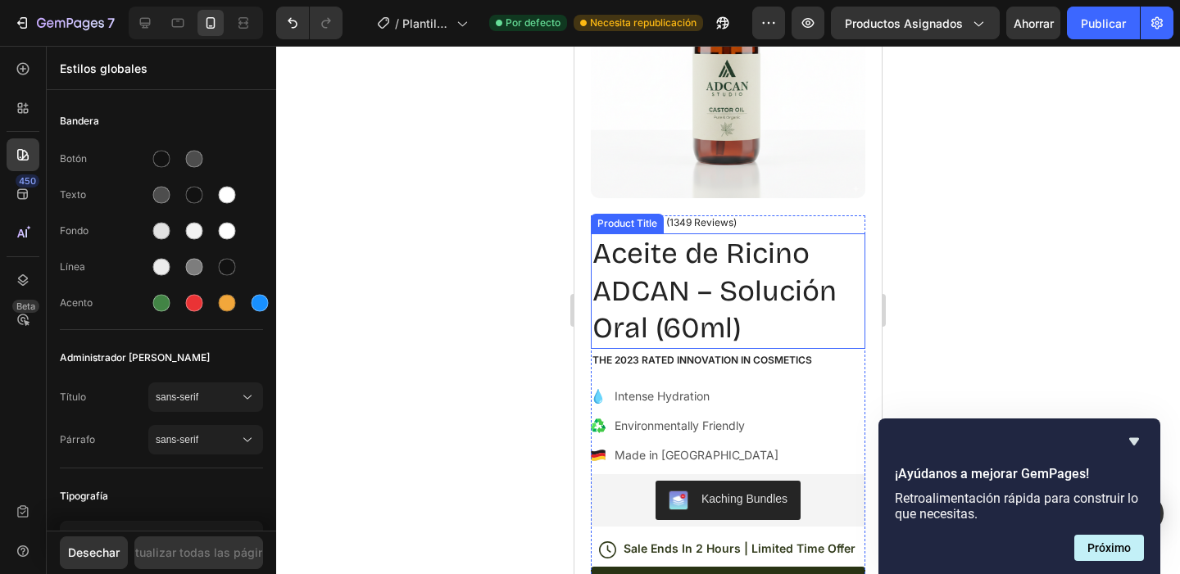
scroll to position [547, 0]
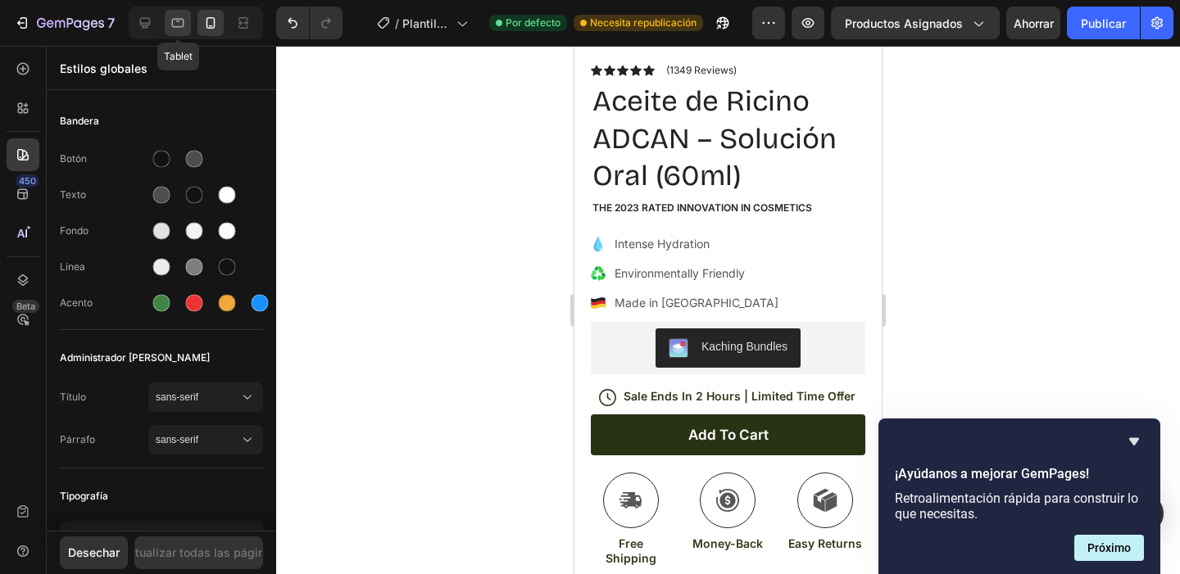
click at [174, 18] on icon at bounding box center [178, 23] width 16 height 16
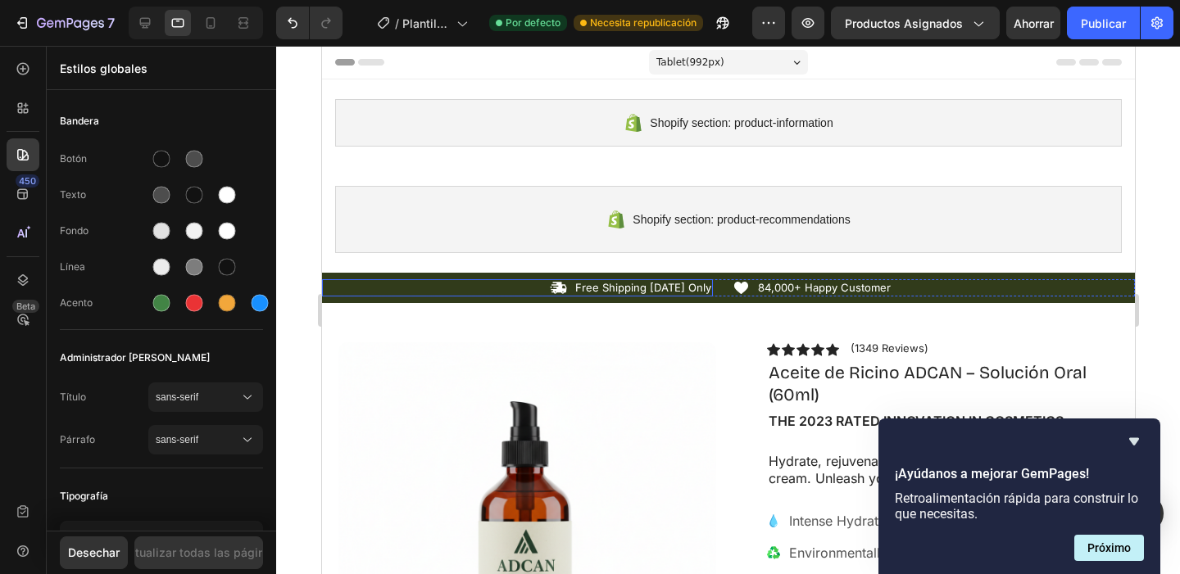
click at [512, 292] on div "Icon Free Shipping [DATE] Only Text Block Row" at bounding box center [516, 287] width 391 height 17
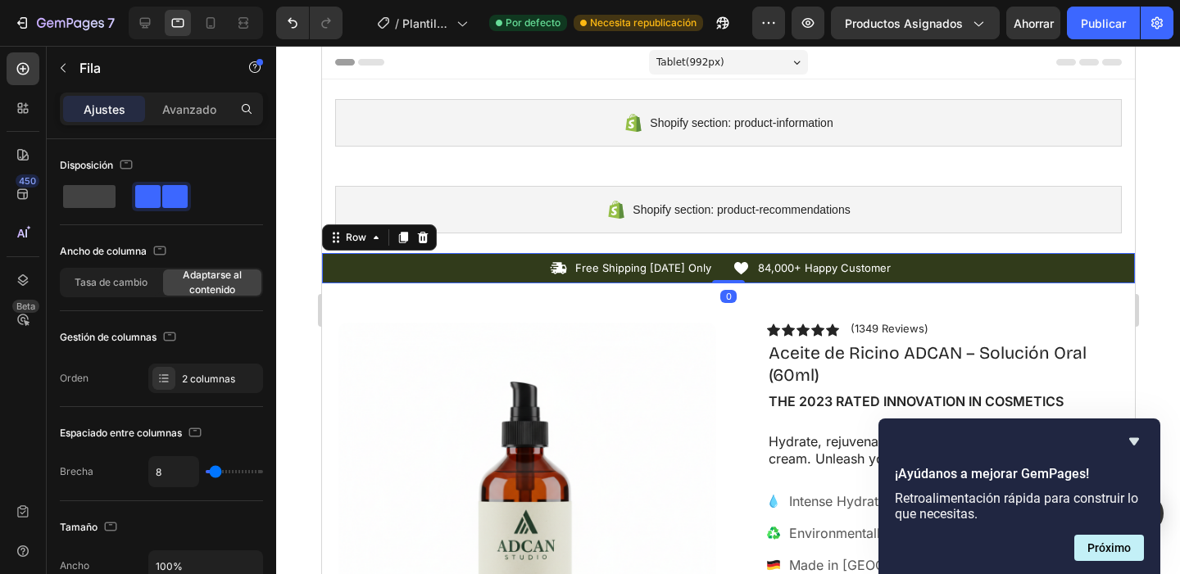
click at [380, 254] on div "Icon Free Shipping [DATE] Only Text Block Row Icon 84,000+ Happy Customer Text …" at bounding box center [727, 268] width 813 height 30
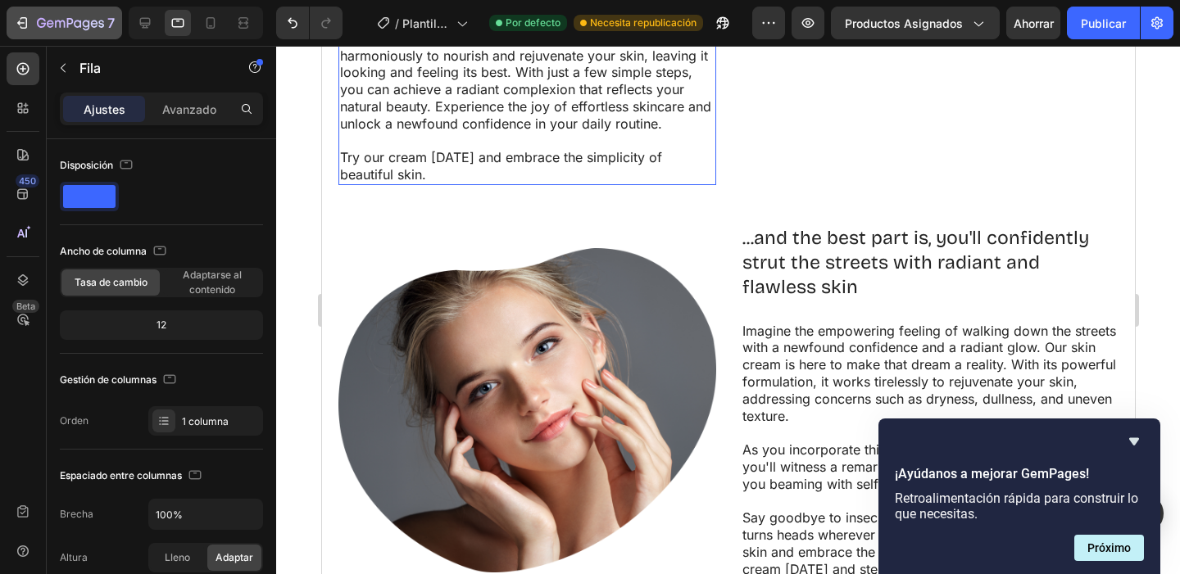
scroll to position [1601, 0]
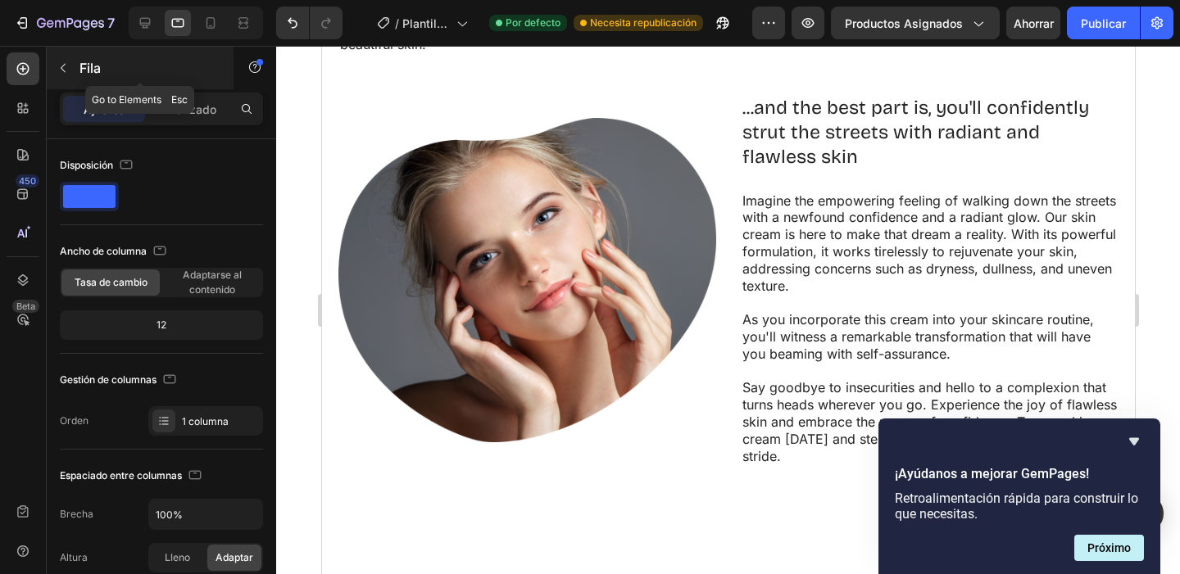
click at [57, 69] on icon "button" at bounding box center [63, 67] width 13 height 13
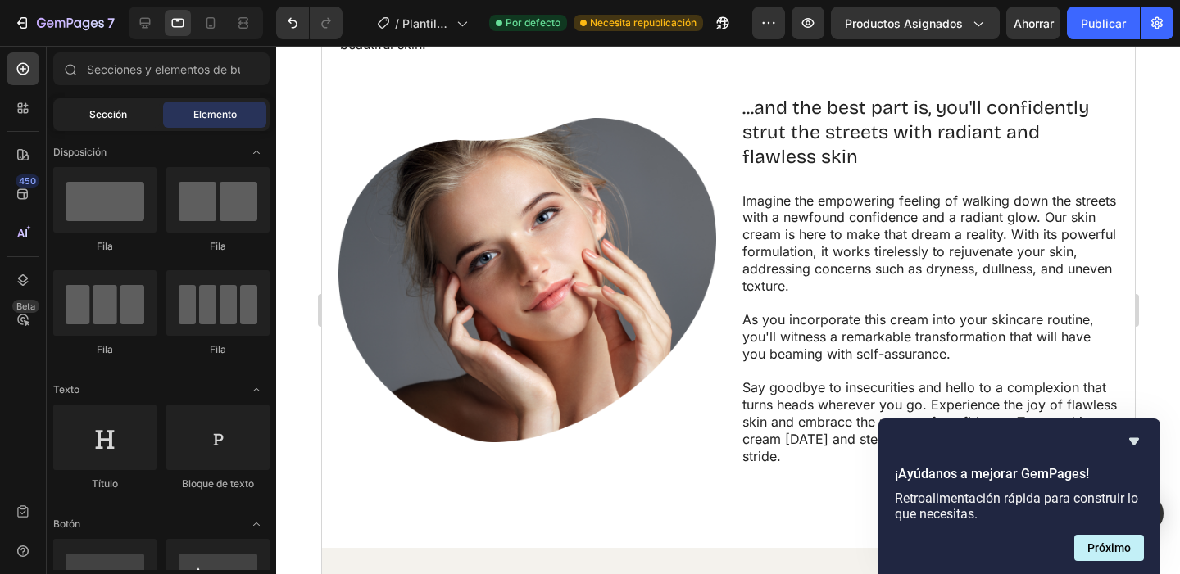
click at [124, 115] on font "Sección" at bounding box center [108, 114] width 38 height 12
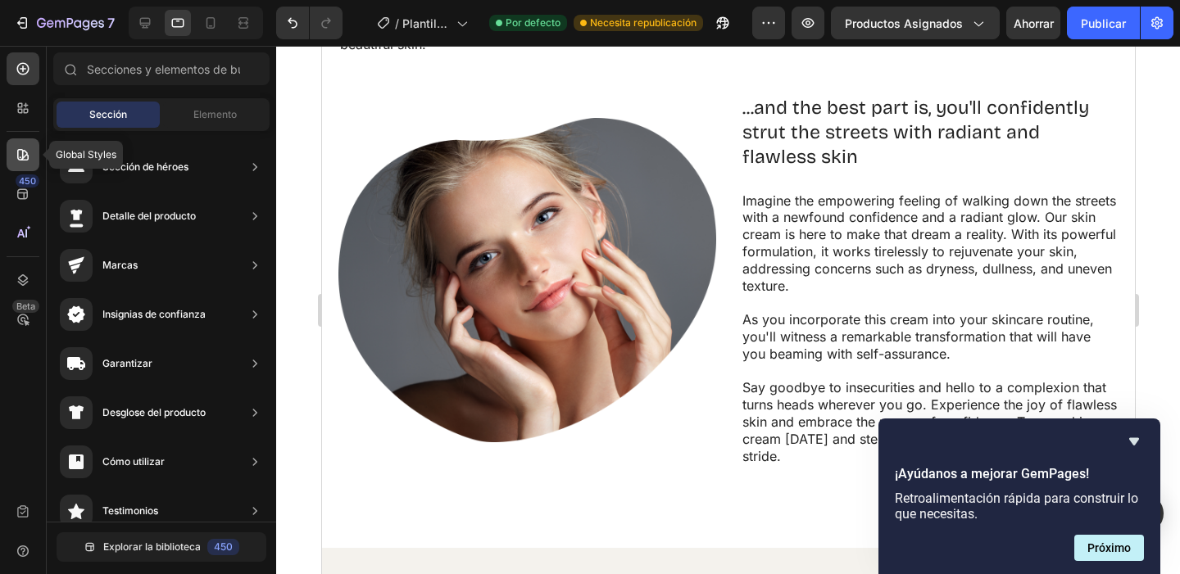
click at [24, 149] on icon at bounding box center [23, 155] width 16 height 16
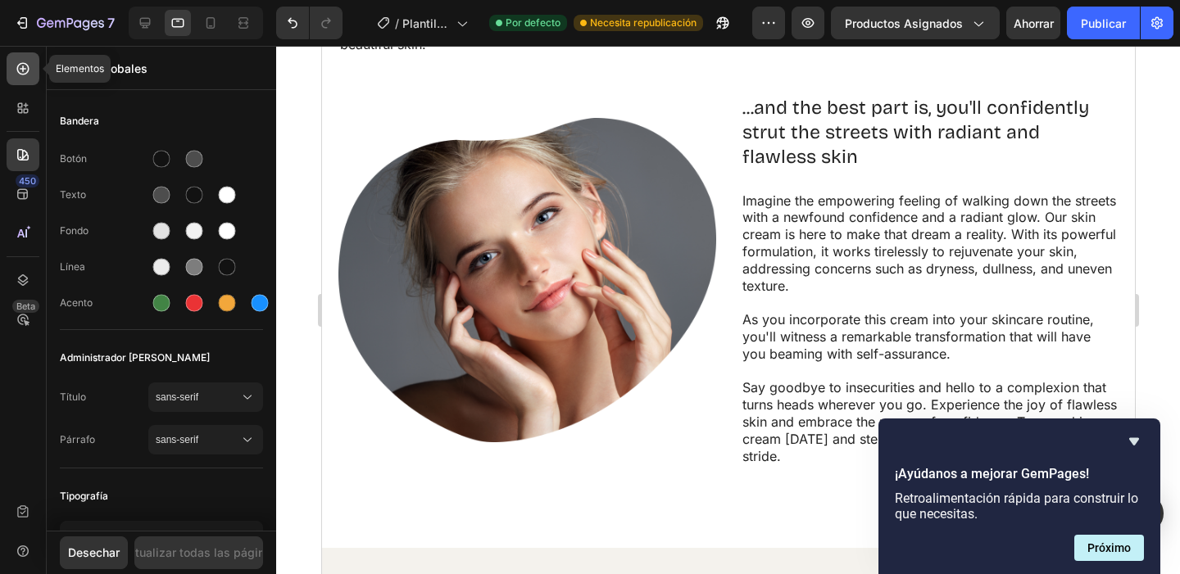
click at [16, 70] on icon at bounding box center [23, 69] width 16 height 16
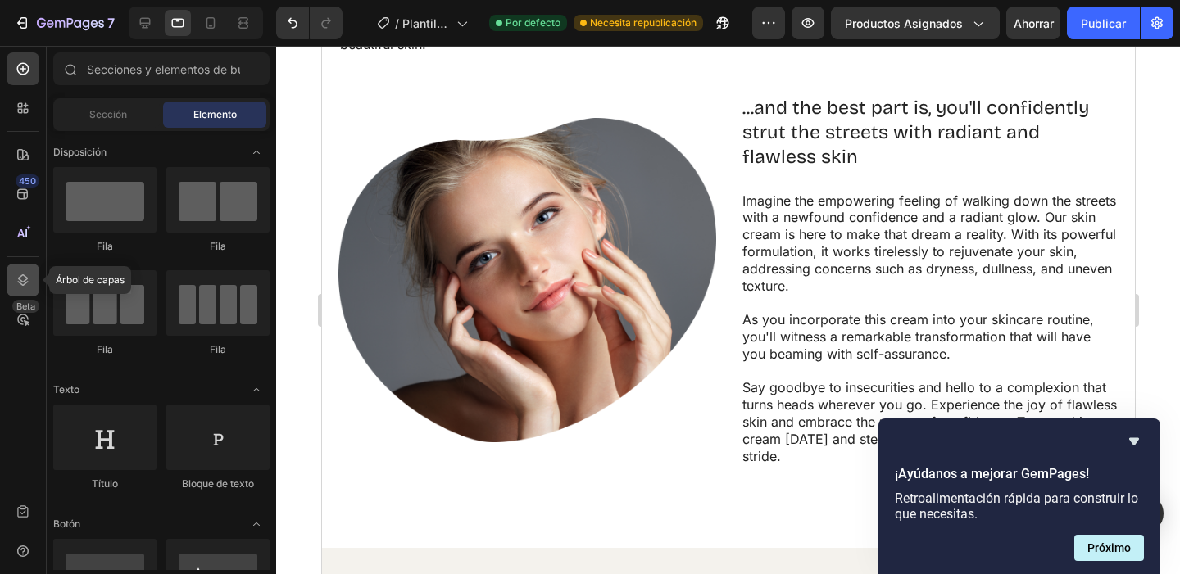
click at [31, 285] on div at bounding box center [23, 280] width 33 height 33
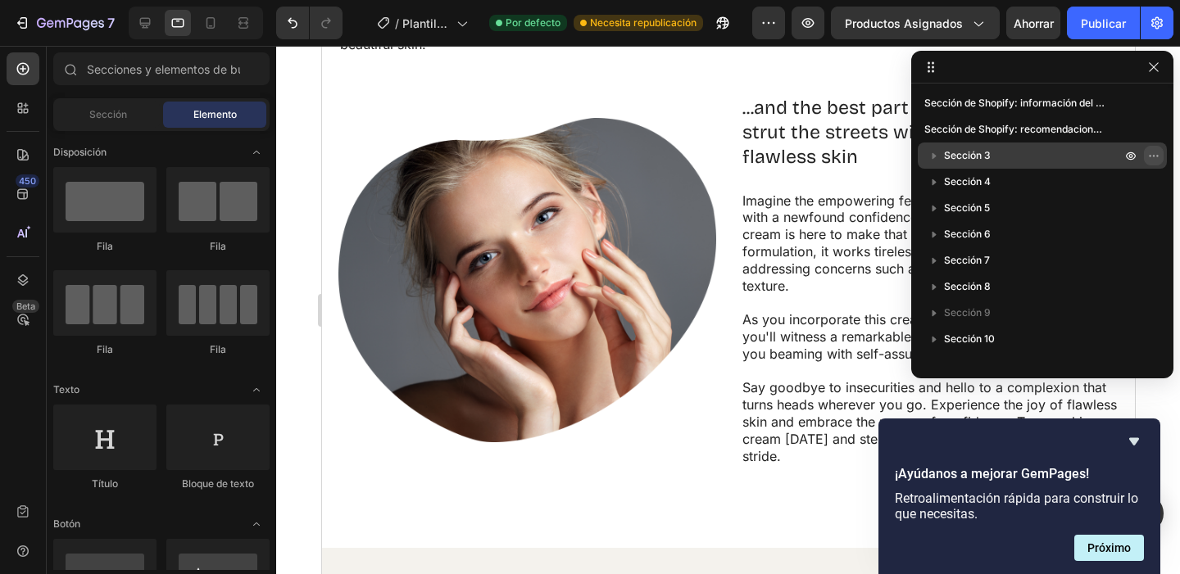
click at [1150, 157] on icon "button" at bounding box center [1153, 155] width 13 height 13
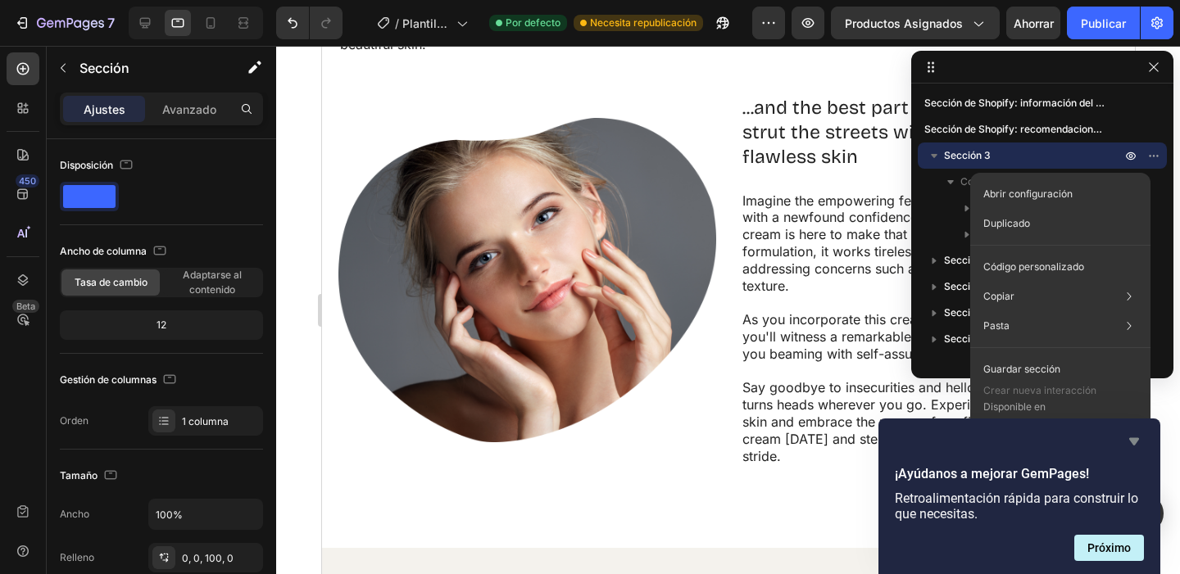
click at [1134, 438] on icon "Ocultar encuesta" at bounding box center [1134, 441] width 10 height 7
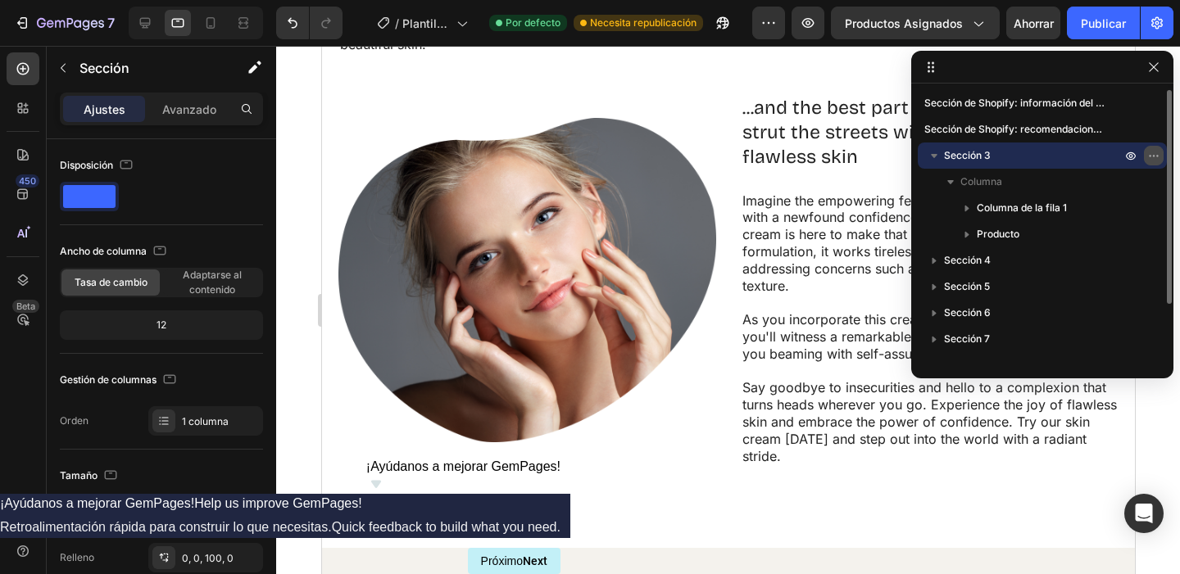
click at [1148, 156] on icon "button" at bounding box center [1153, 155] width 13 height 13
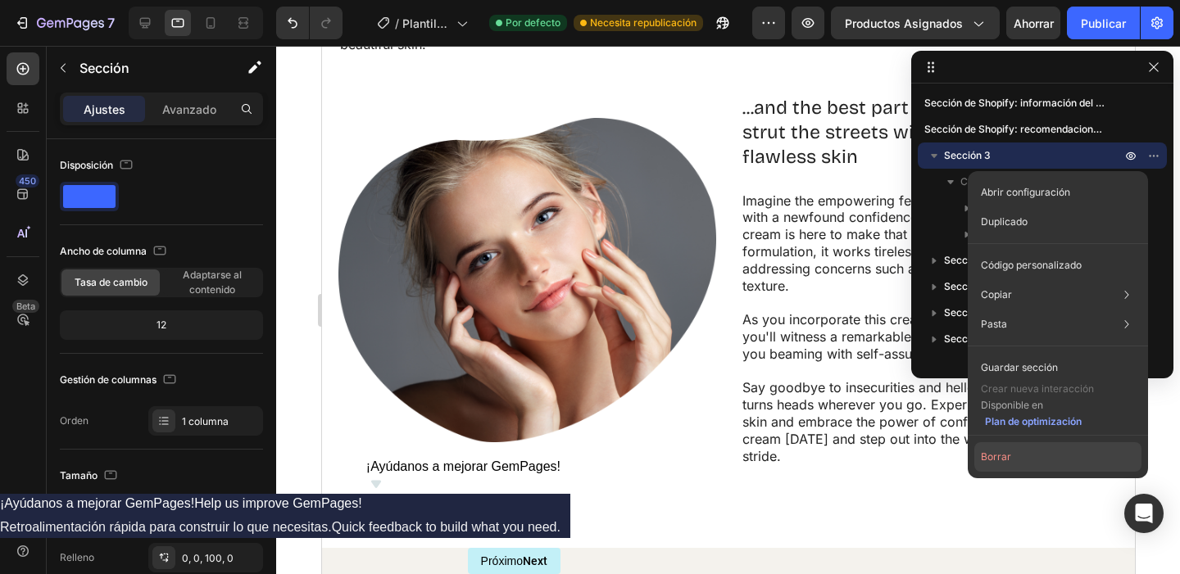
drag, startPoint x: 1048, startPoint y: 452, endPoint x: 733, endPoint y: 393, distance: 320.9
click at [1048, 452] on button "Borrar" at bounding box center [1057, 456] width 167 height 29
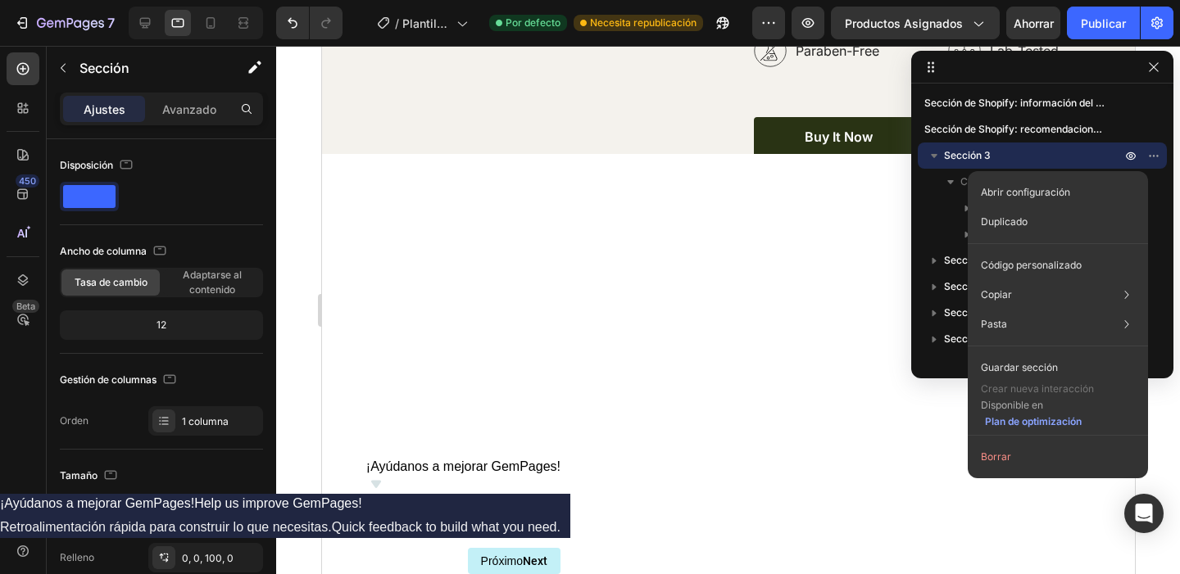
scroll to position [650, 0]
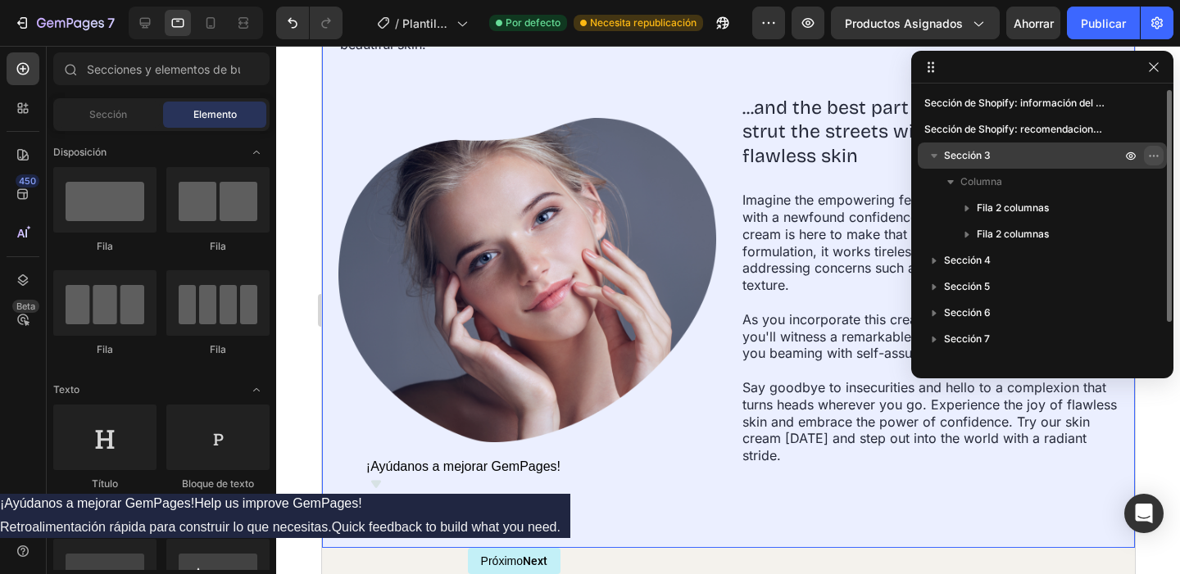
click at [1152, 158] on icon "button" at bounding box center [1153, 155] width 13 height 13
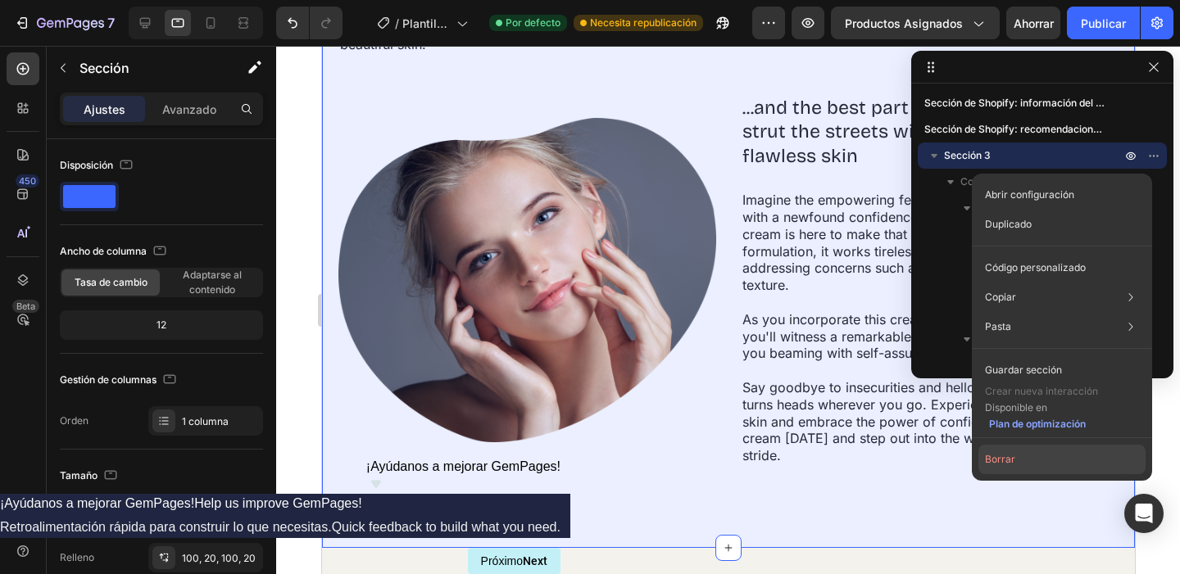
click at [1025, 465] on button "Borrar" at bounding box center [1061, 459] width 167 height 29
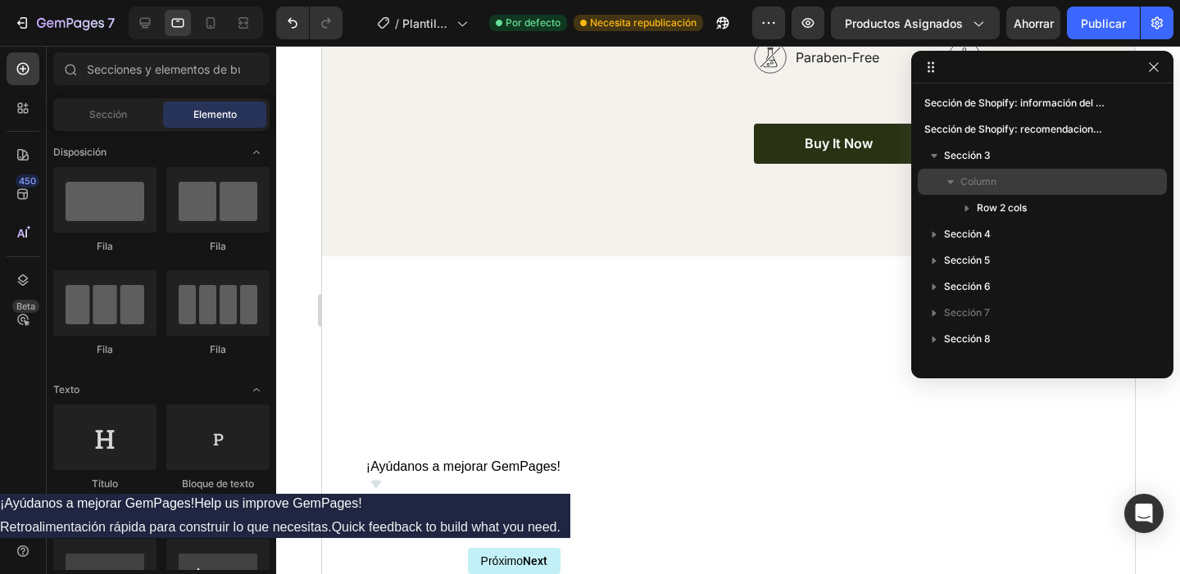
scroll to position [0, 0]
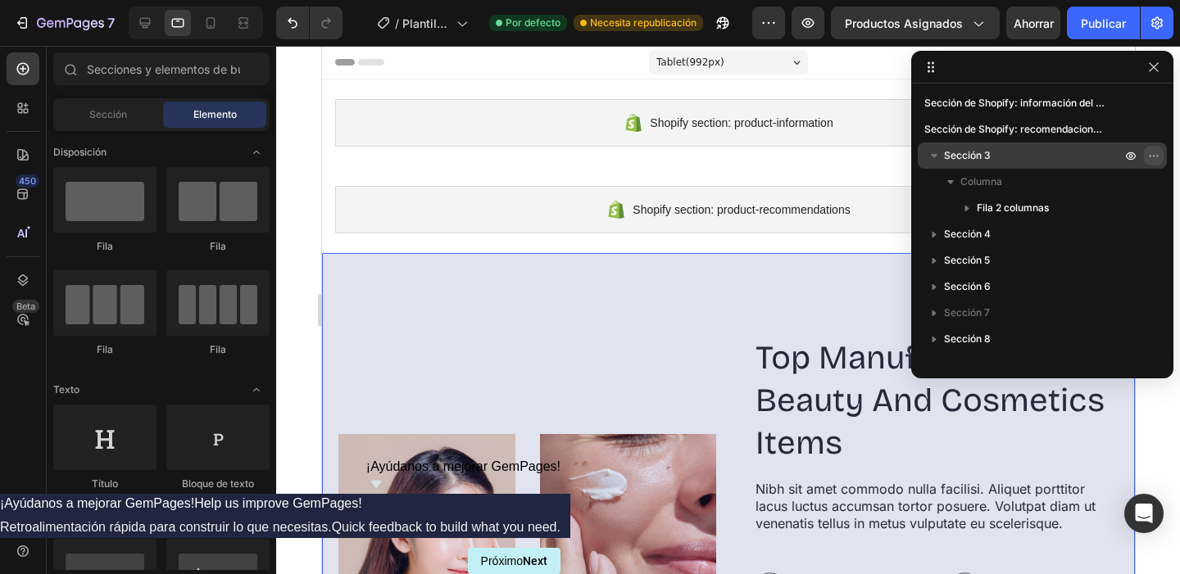
click at [1154, 156] on icon "button" at bounding box center [1153, 155] width 13 height 13
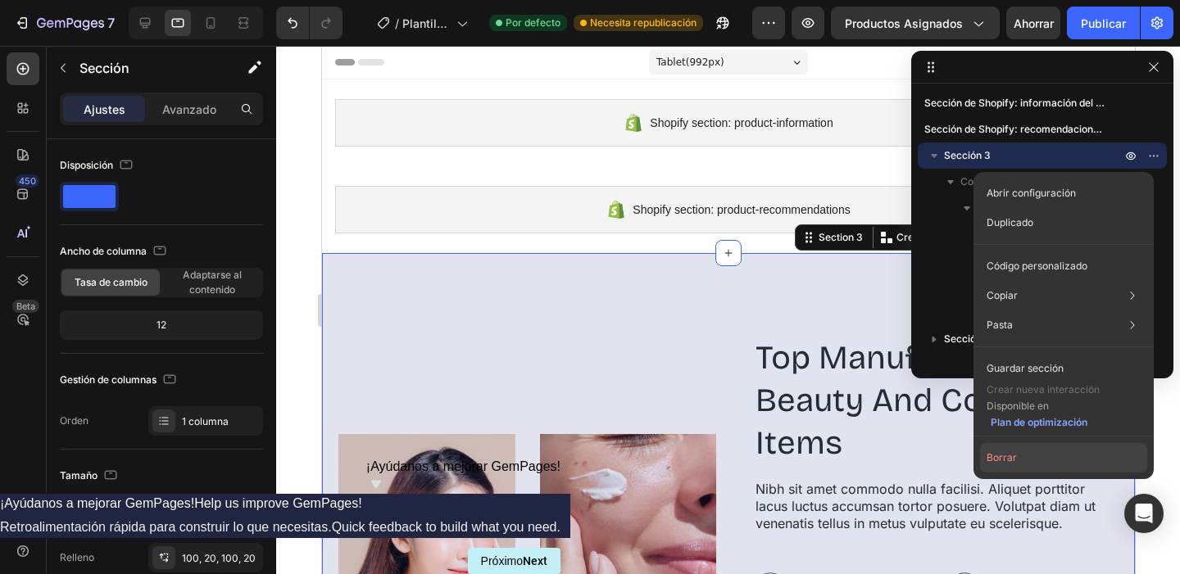
click at [1034, 452] on button "Borrar" at bounding box center [1063, 457] width 167 height 29
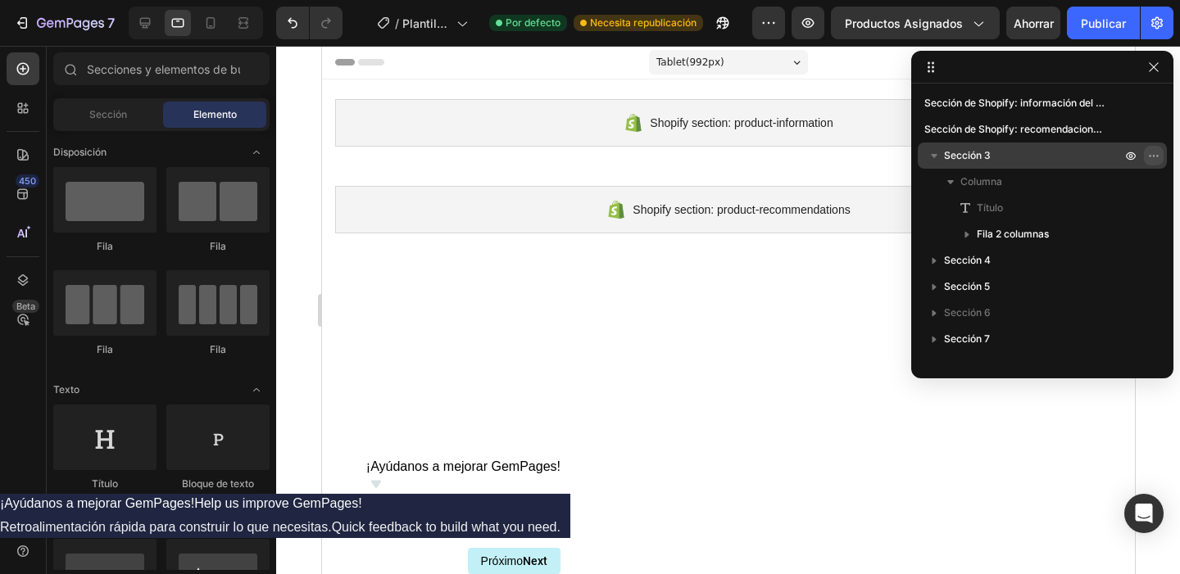
click at [1152, 149] on icon "button" at bounding box center [1153, 155] width 13 height 13
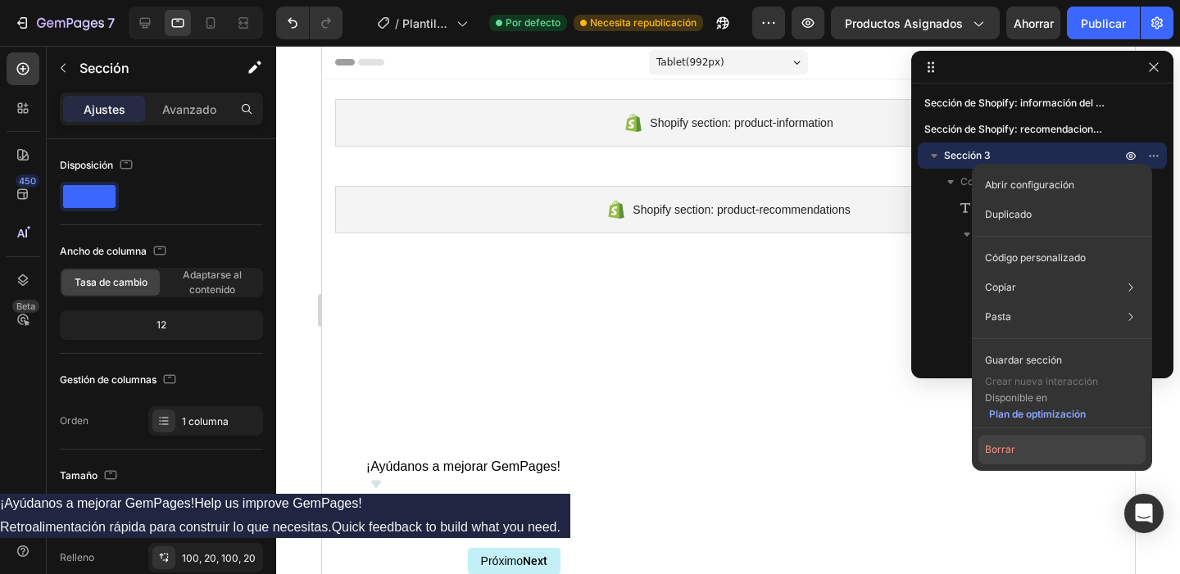
drag, startPoint x: 1043, startPoint y: 449, endPoint x: 735, endPoint y: 384, distance: 314.8
click at [1043, 449] on button "Borrar" at bounding box center [1061, 449] width 167 height 29
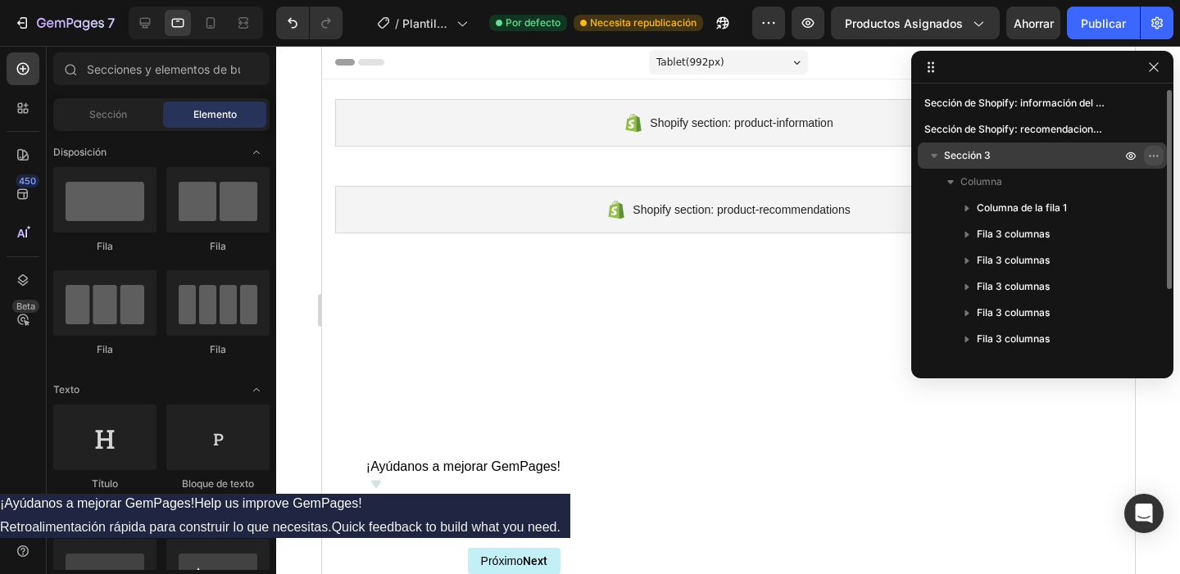
click at [1150, 150] on icon "button" at bounding box center [1153, 155] width 13 height 13
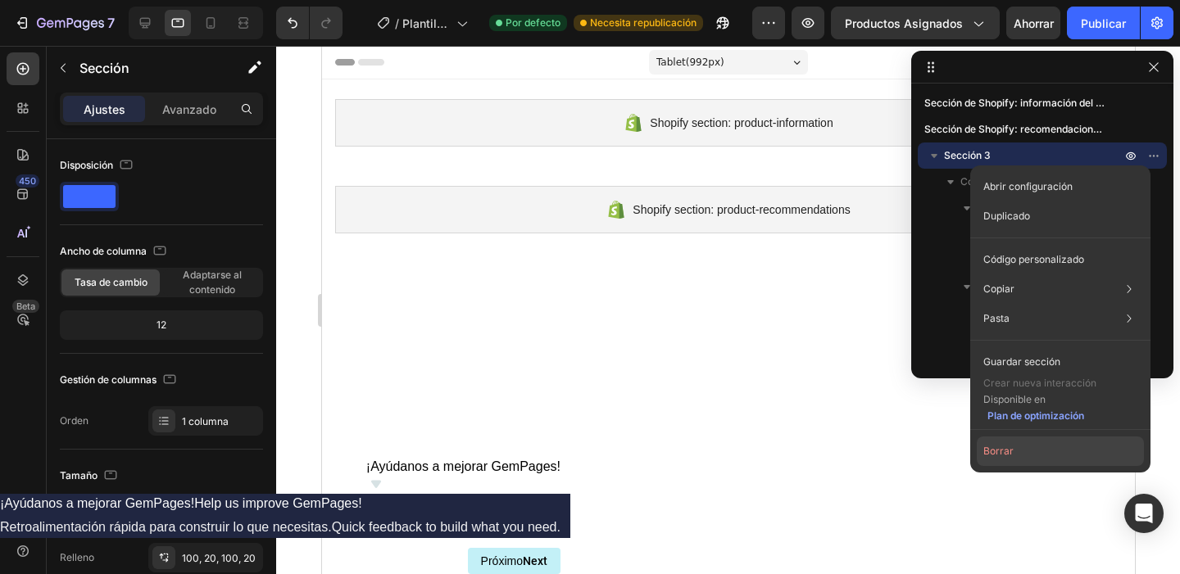
click at [1033, 451] on button "Borrar" at bounding box center [1060, 451] width 167 height 29
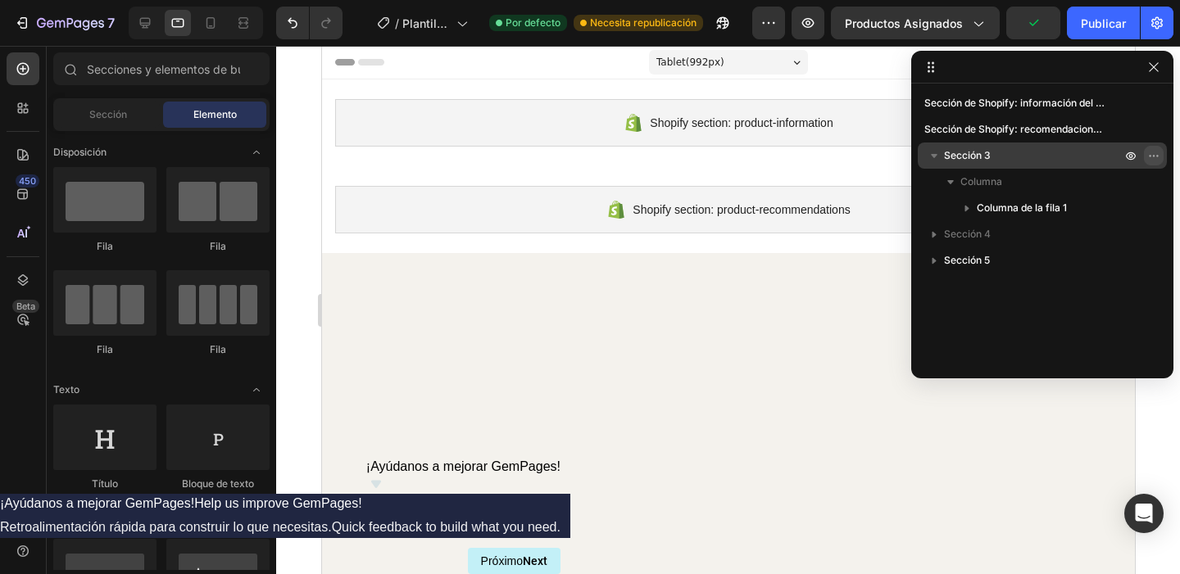
click at [1154, 155] on icon "button" at bounding box center [1153, 155] width 13 height 13
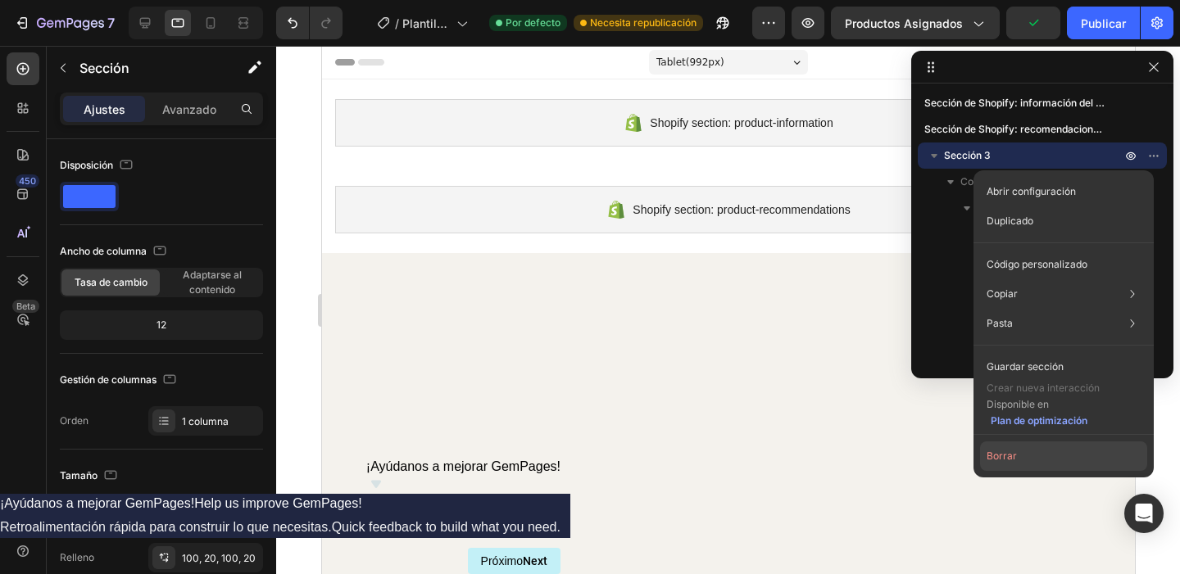
click at [994, 447] on button "Borrar" at bounding box center [1063, 456] width 167 height 29
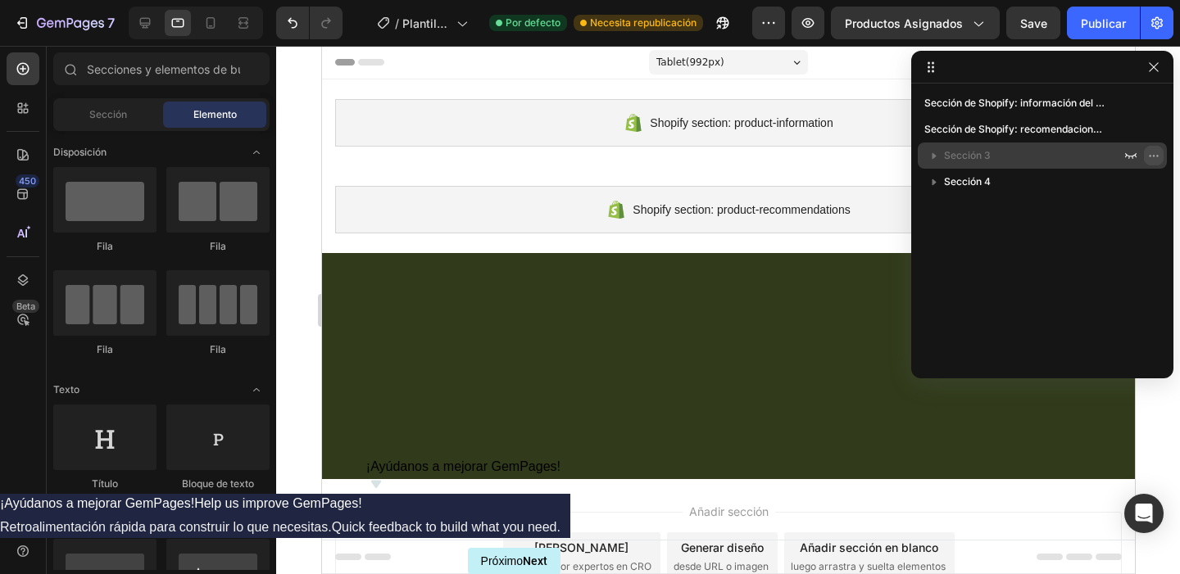
click at [1155, 153] on icon "button" at bounding box center [1153, 155] width 13 height 13
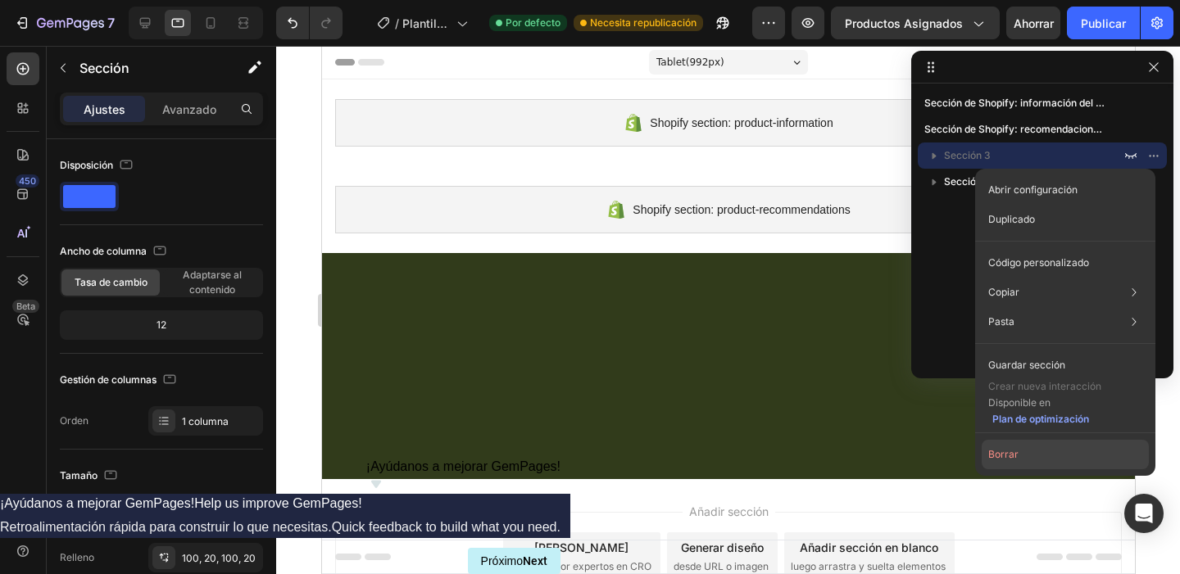
click at [1025, 442] on button "Borrar" at bounding box center [1065, 454] width 167 height 29
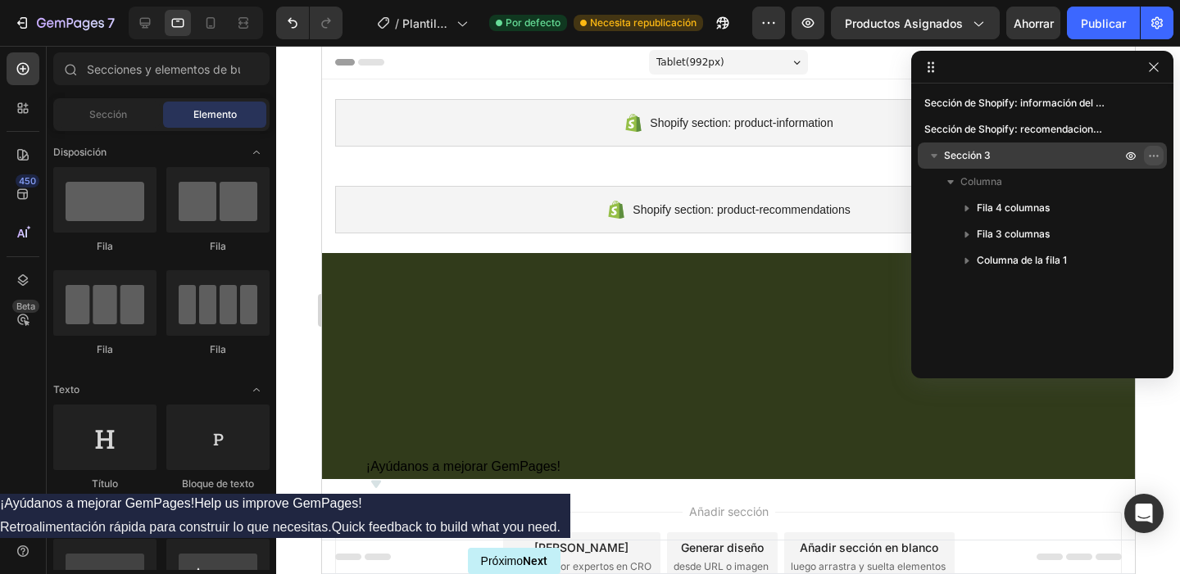
click at [1156, 152] on icon "button" at bounding box center [1153, 155] width 13 height 13
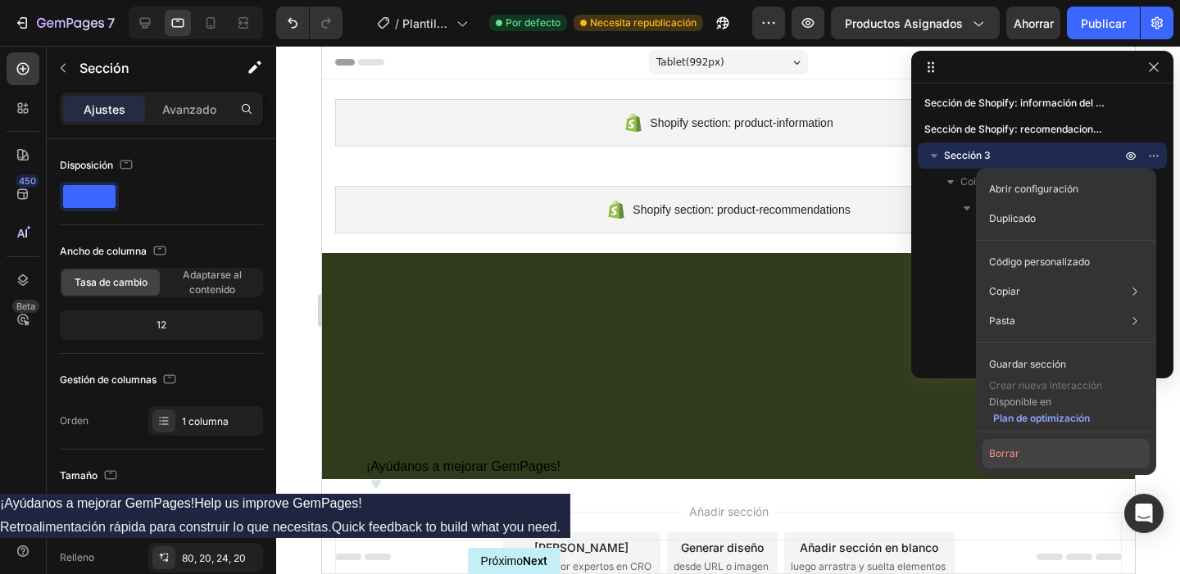
click at [1050, 447] on button "Borrar" at bounding box center [1065, 453] width 167 height 29
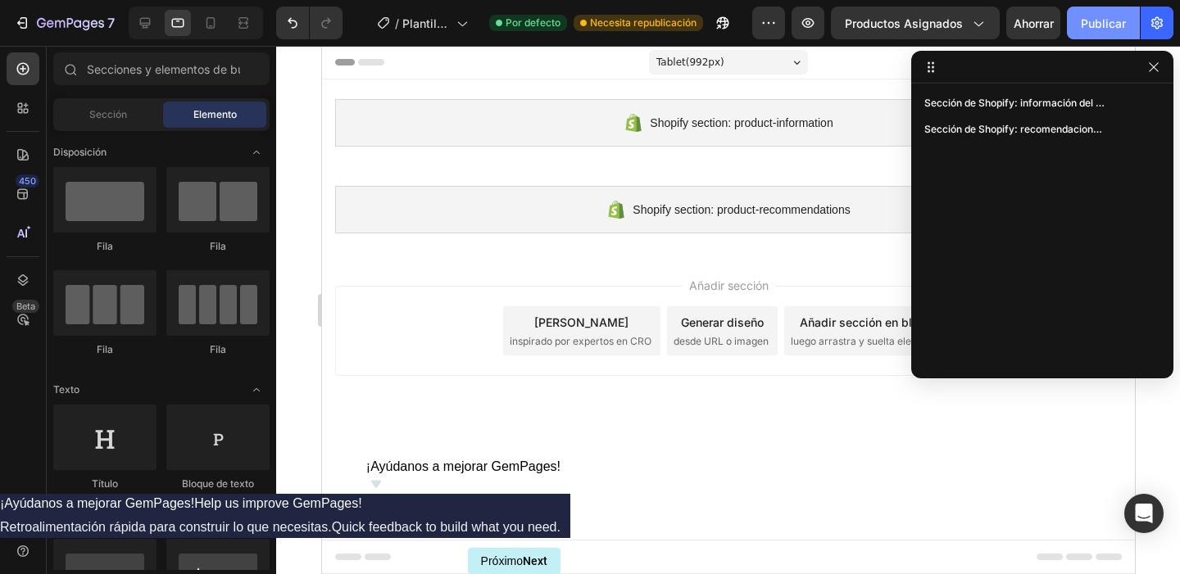
click at [1095, 20] on font "Publicar" at bounding box center [1103, 23] width 45 height 14
